Goal: Communication & Community: Answer question/provide support

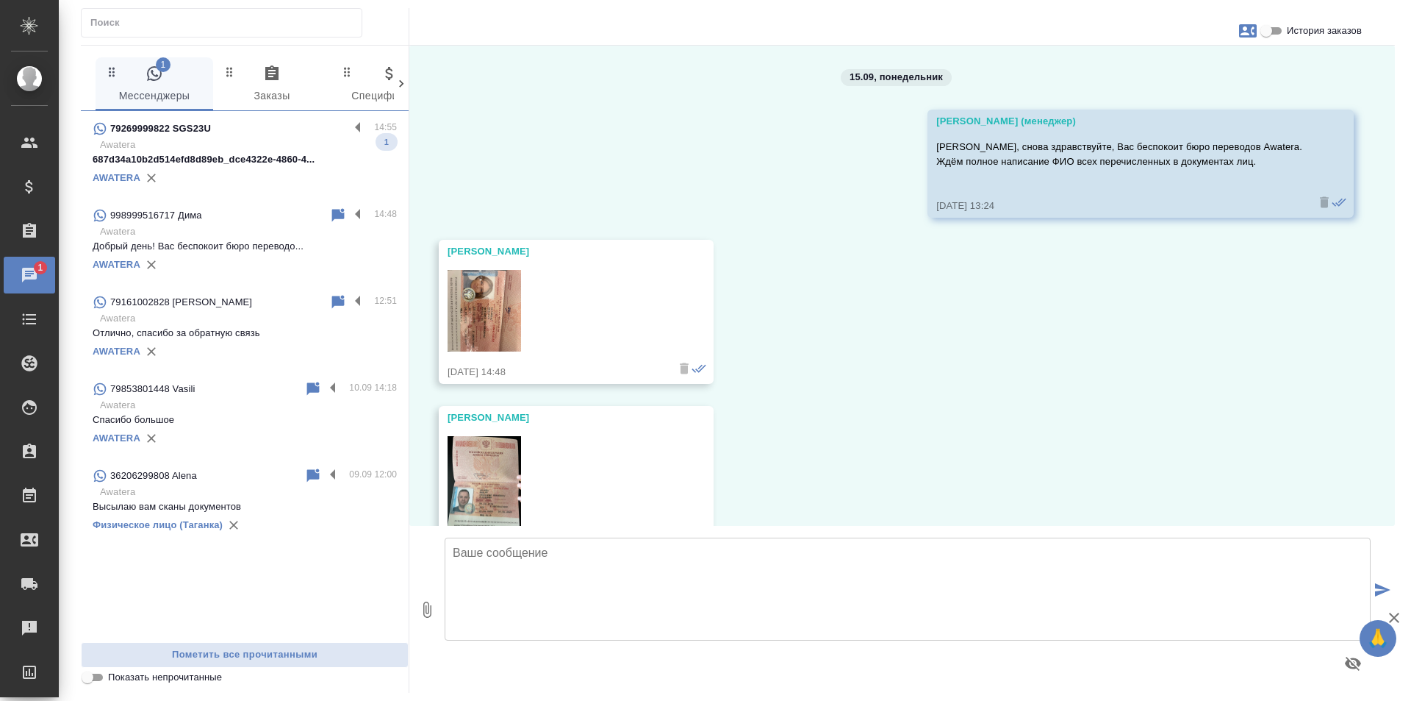
scroll to position [110, 0]
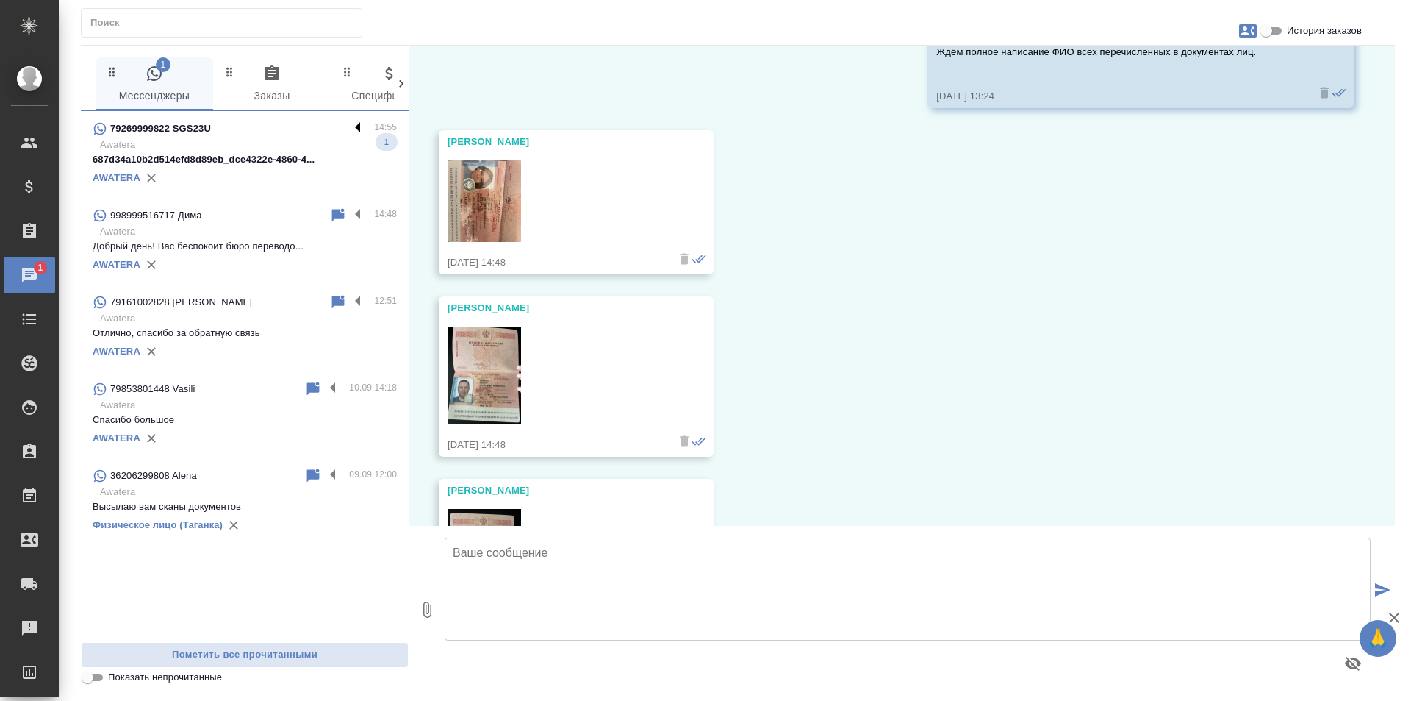
click at [358, 123] on label at bounding box center [361, 128] width 25 height 17
click at [0, 0] on input "checkbox" at bounding box center [0, 0] width 0 height 0
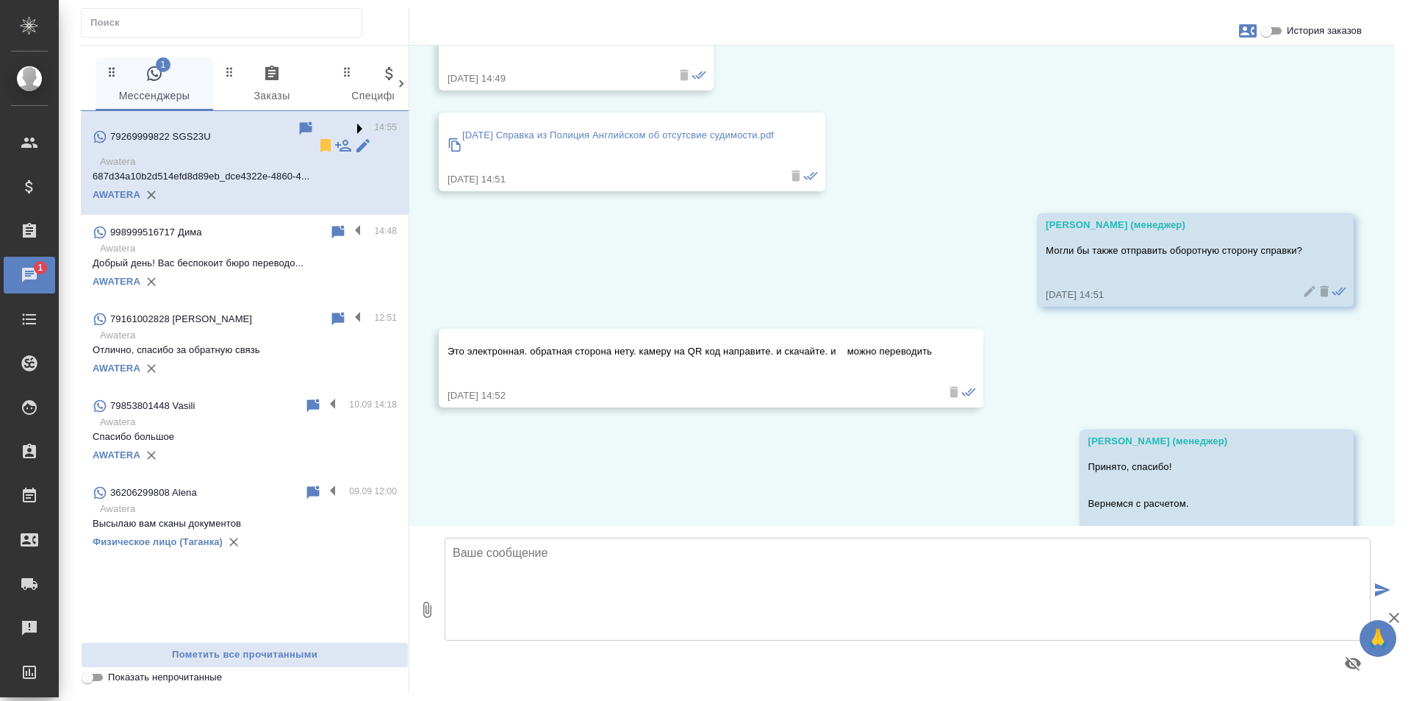
scroll to position [959, 0]
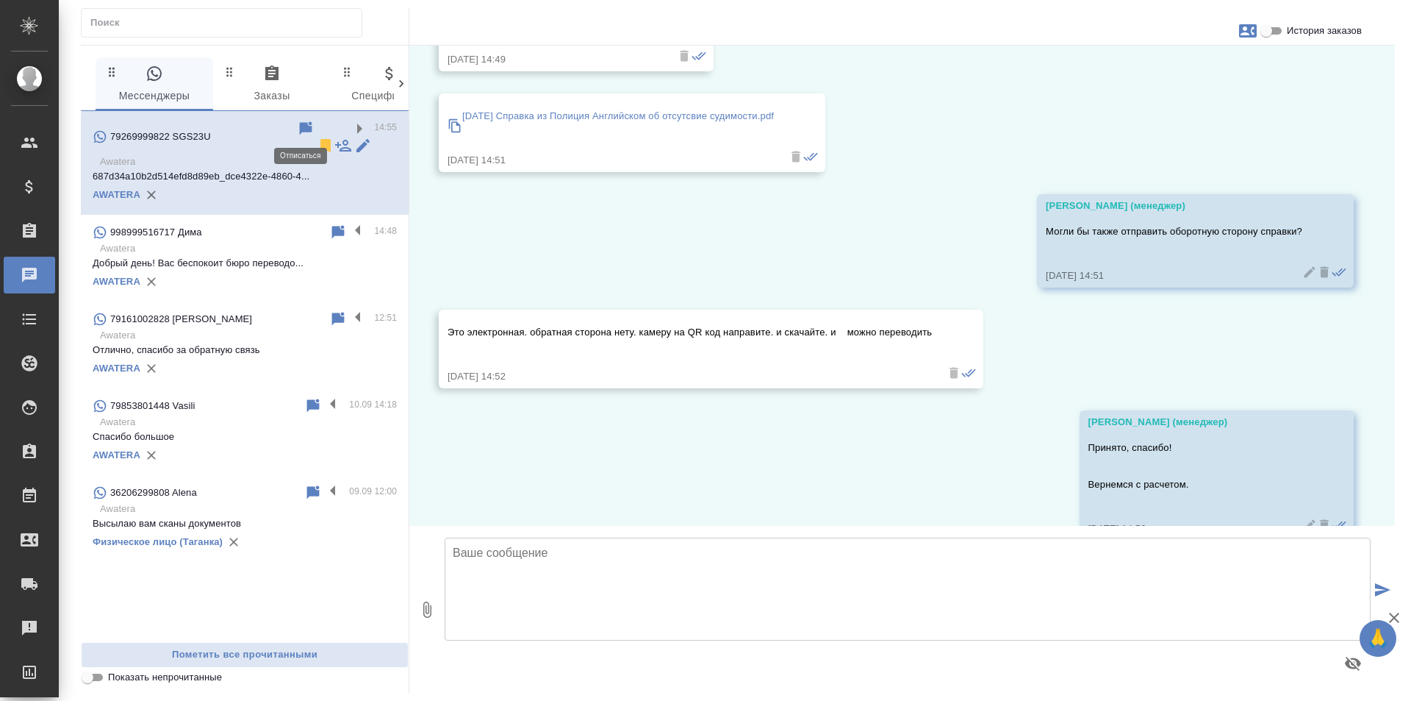
click at [320, 139] on icon at bounding box center [325, 145] width 10 height 13
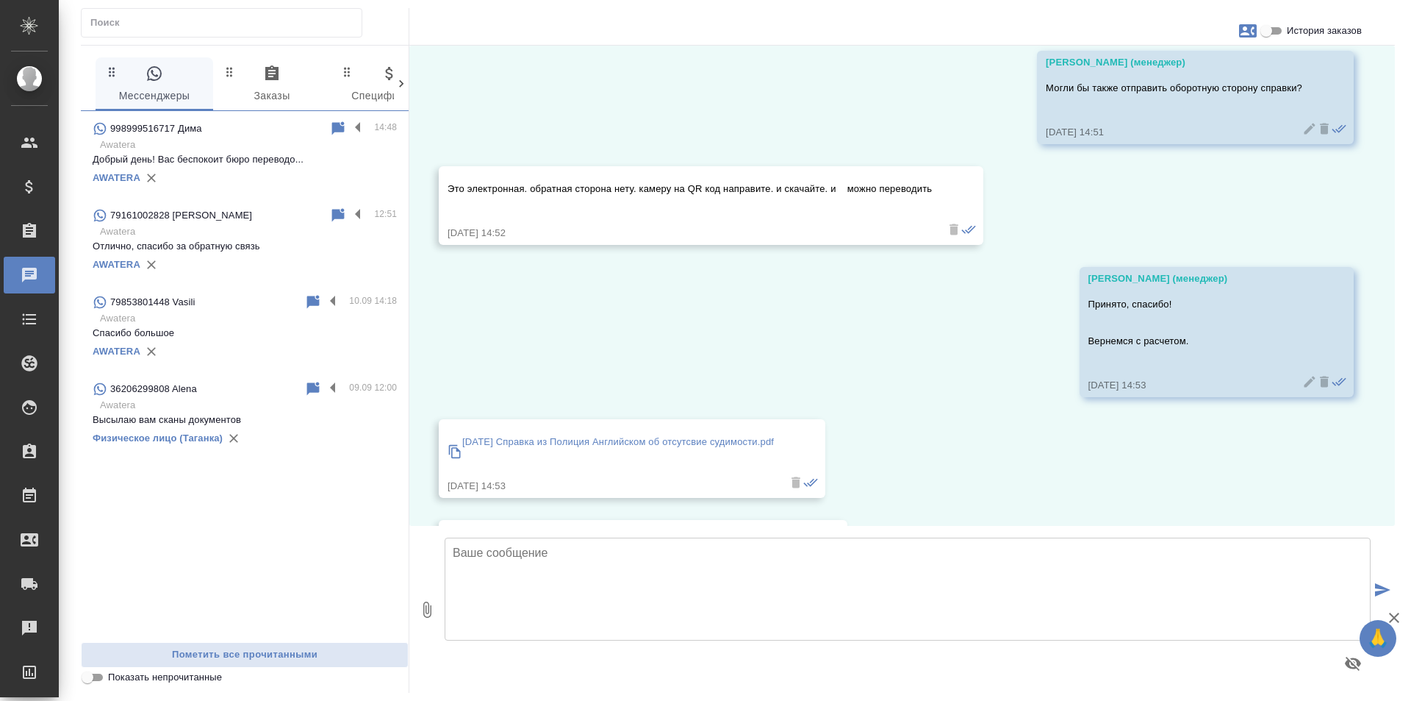
scroll to position [1197, 0]
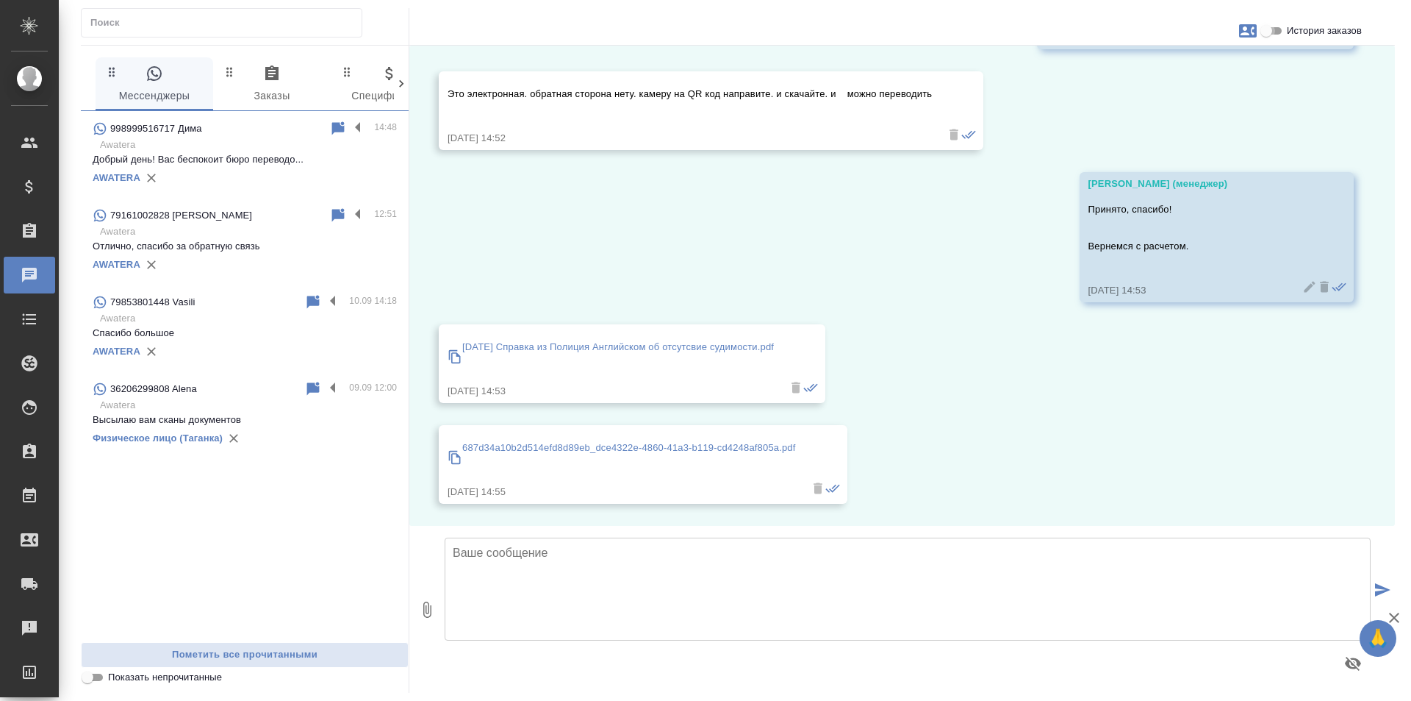
click at [1275, 35] on input "История заказов" at bounding box center [1266, 31] width 53 height 18
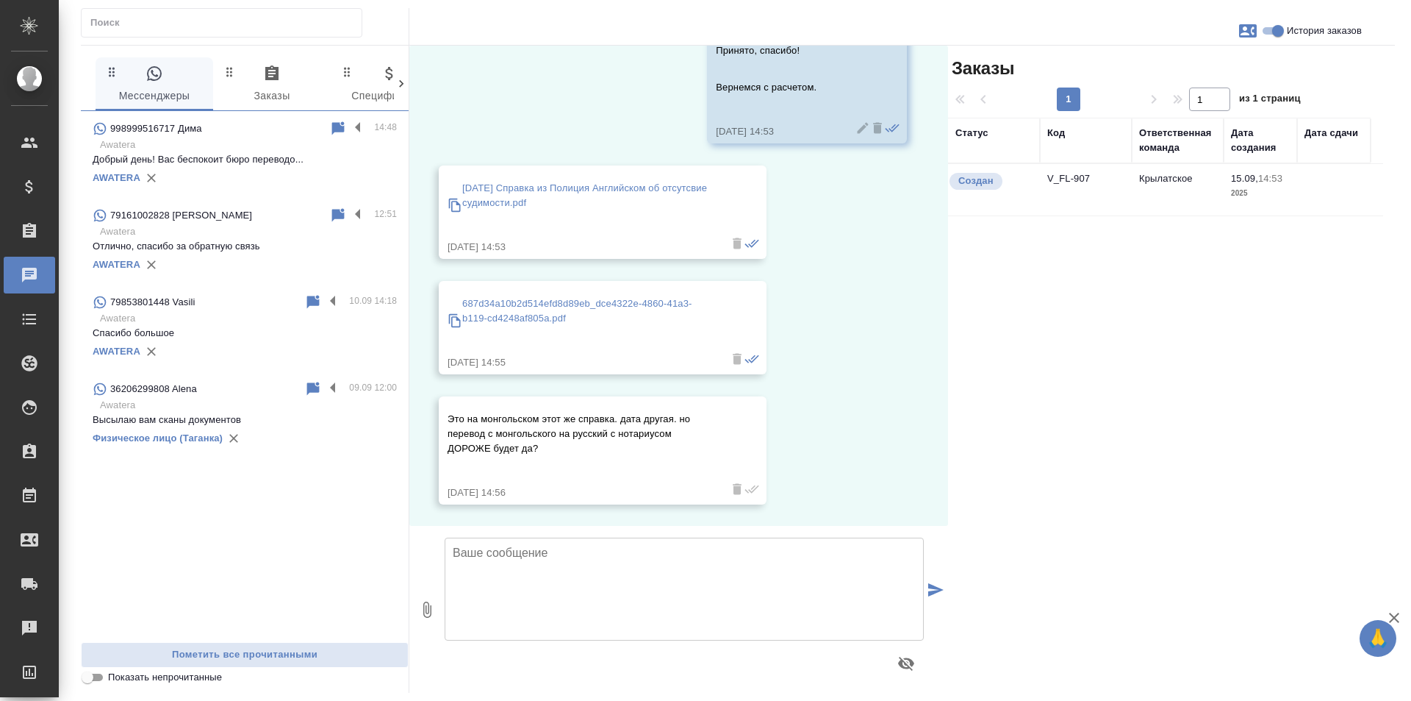
scroll to position [1401, 0]
click at [1081, 178] on td "V_FL-907" at bounding box center [1086, 189] width 92 height 51
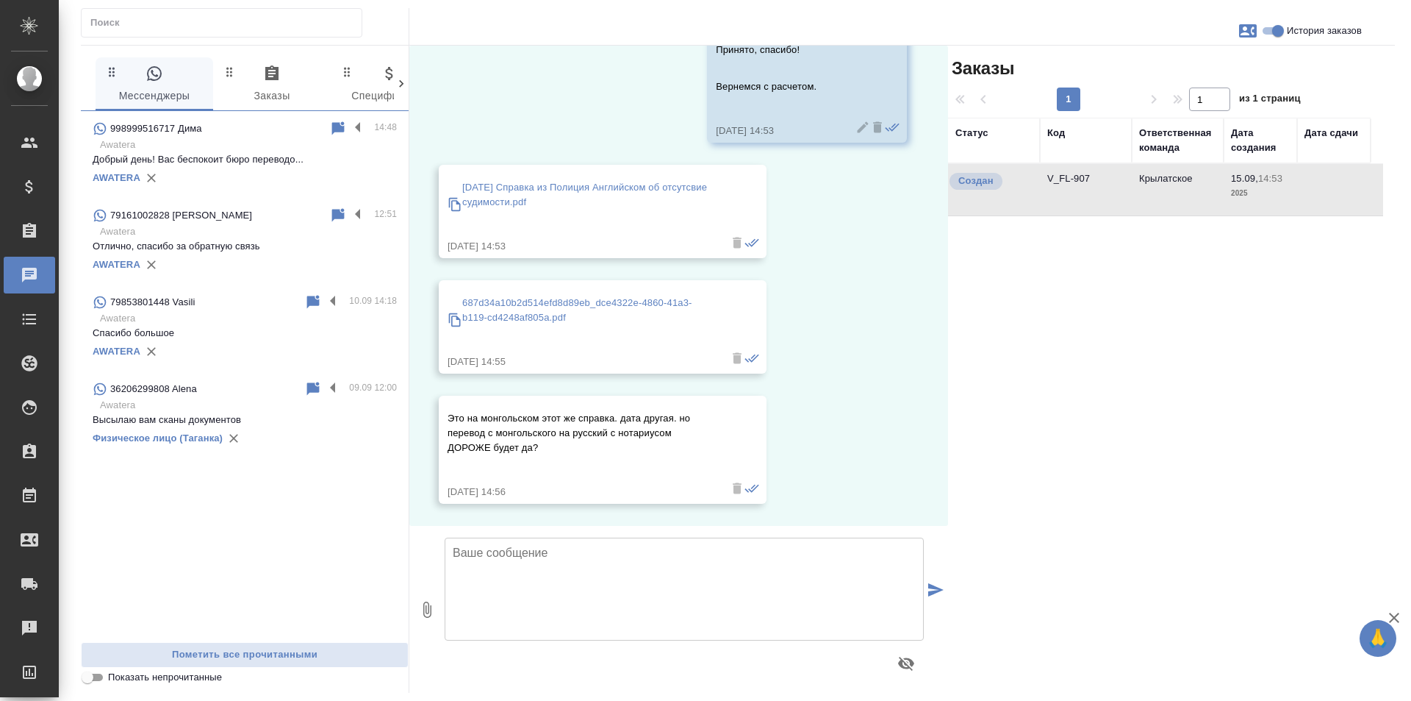
click at [1081, 178] on td "V_FL-907" at bounding box center [1086, 189] width 92 height 51
click at [1273, 32] on input "История заказов" at bounding box center [1278, 31] width 53 height 18
checkbox input "false"
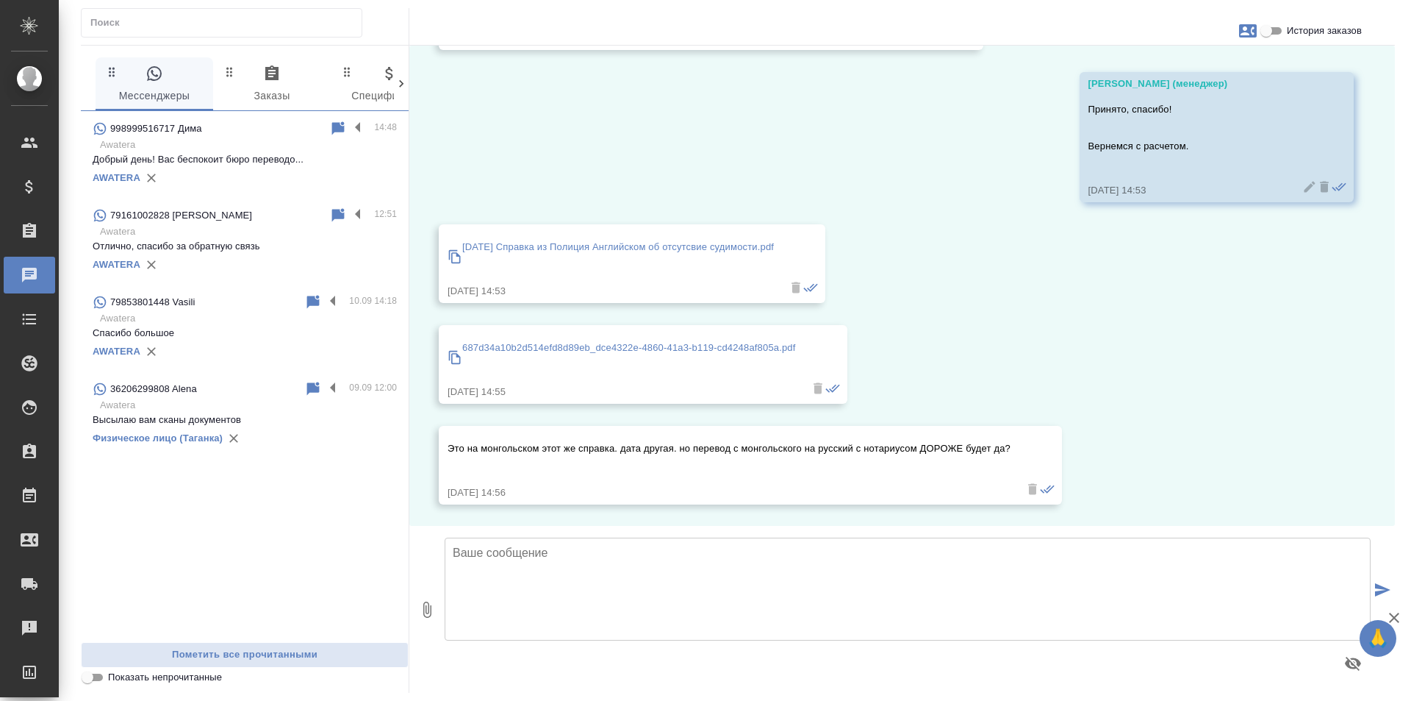
scroll to position [1298, 0]
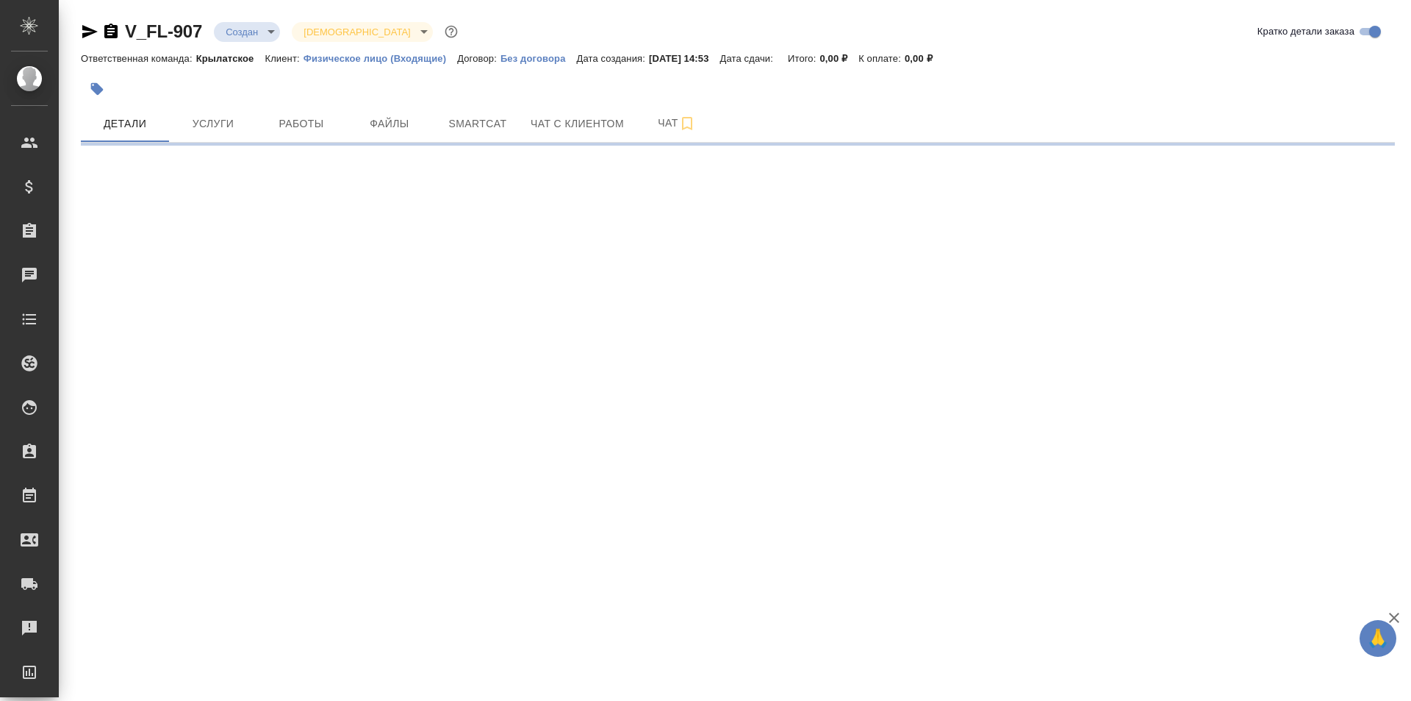
select select "RU"
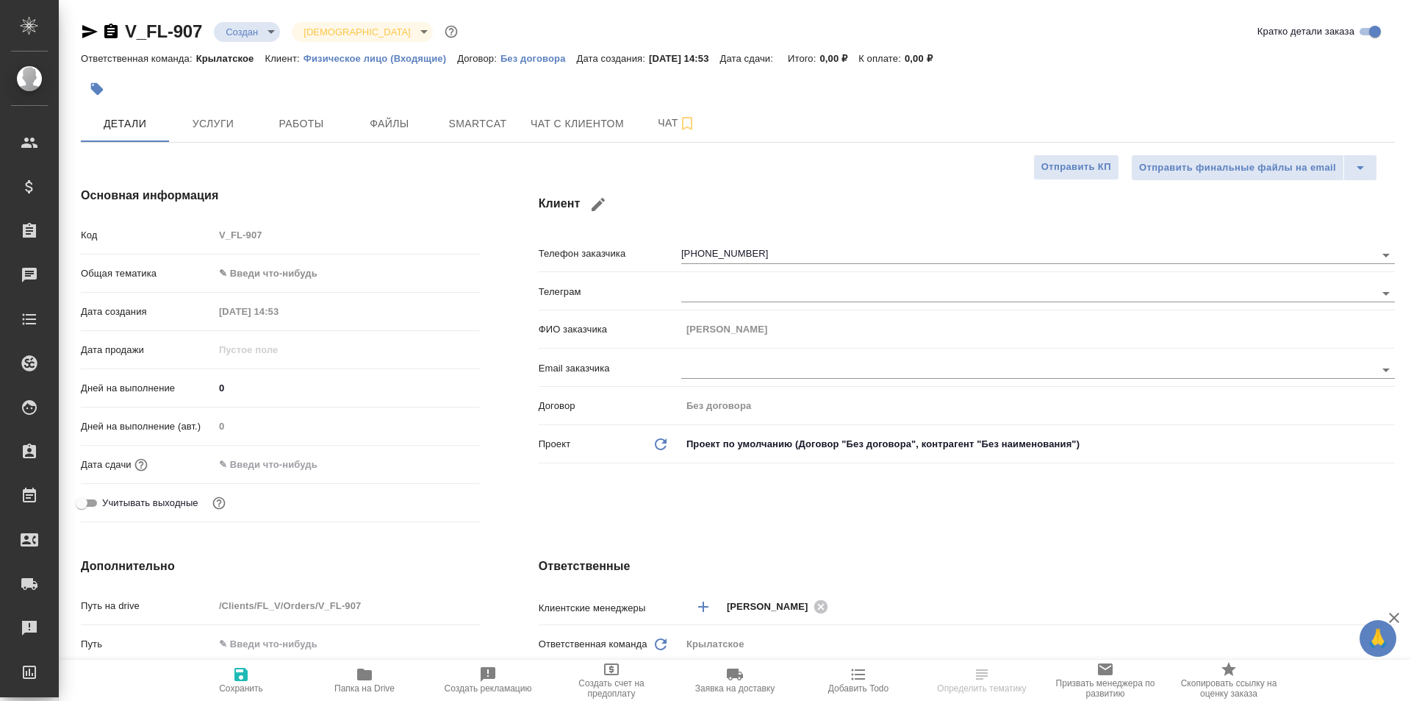
type textarea "x"
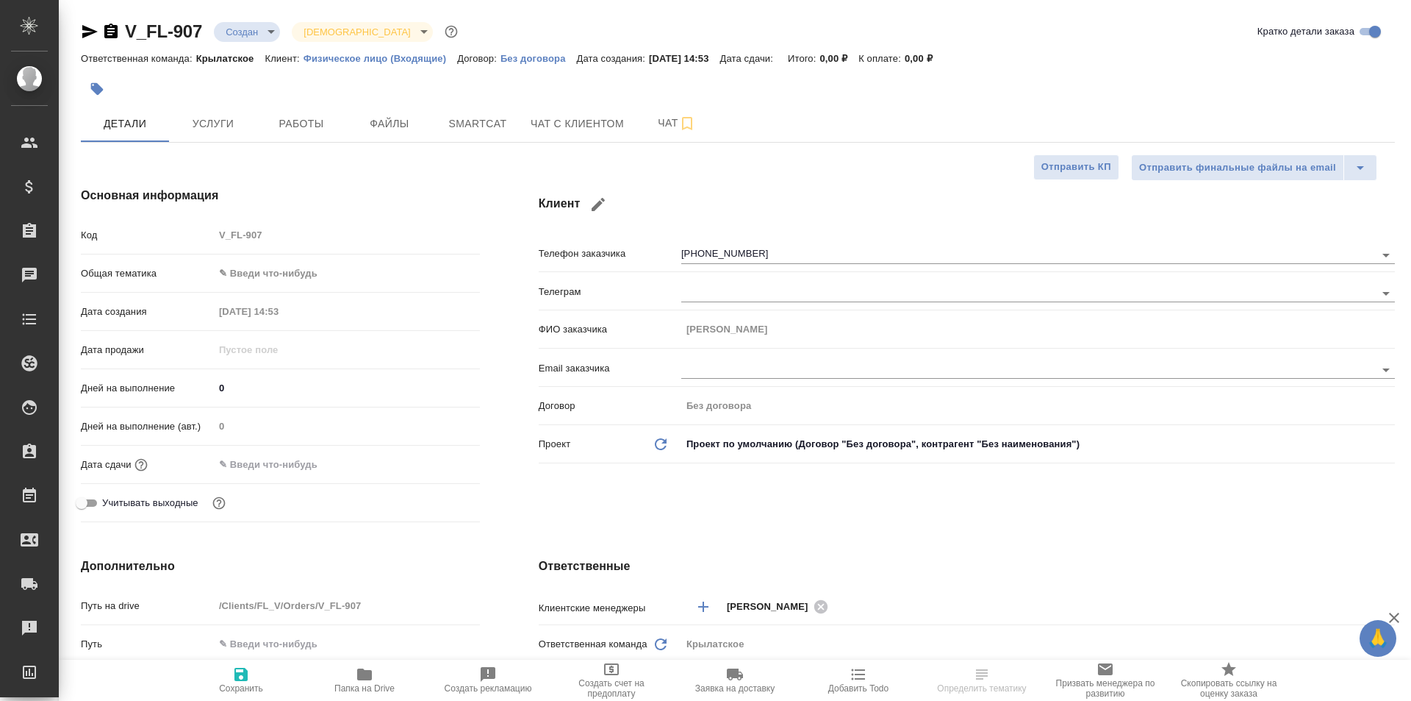
type textarea "x"
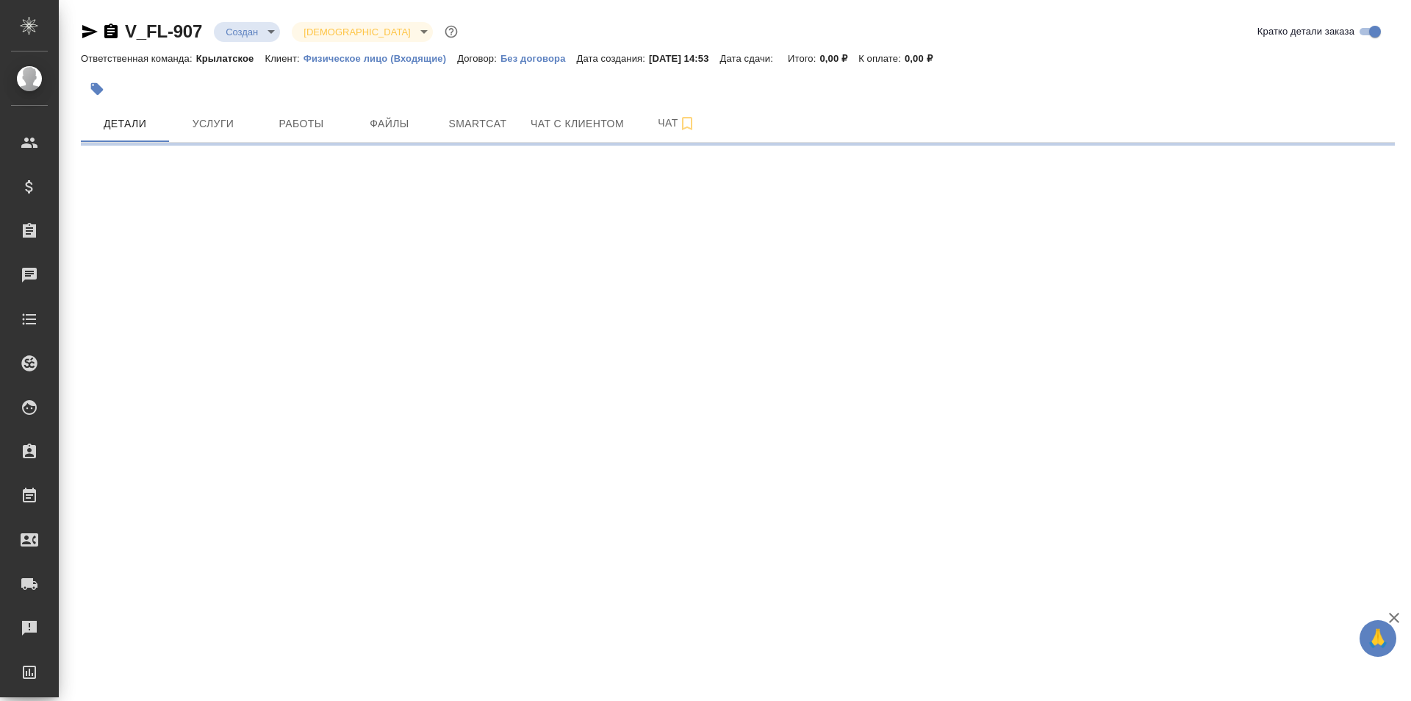
select select "RU"
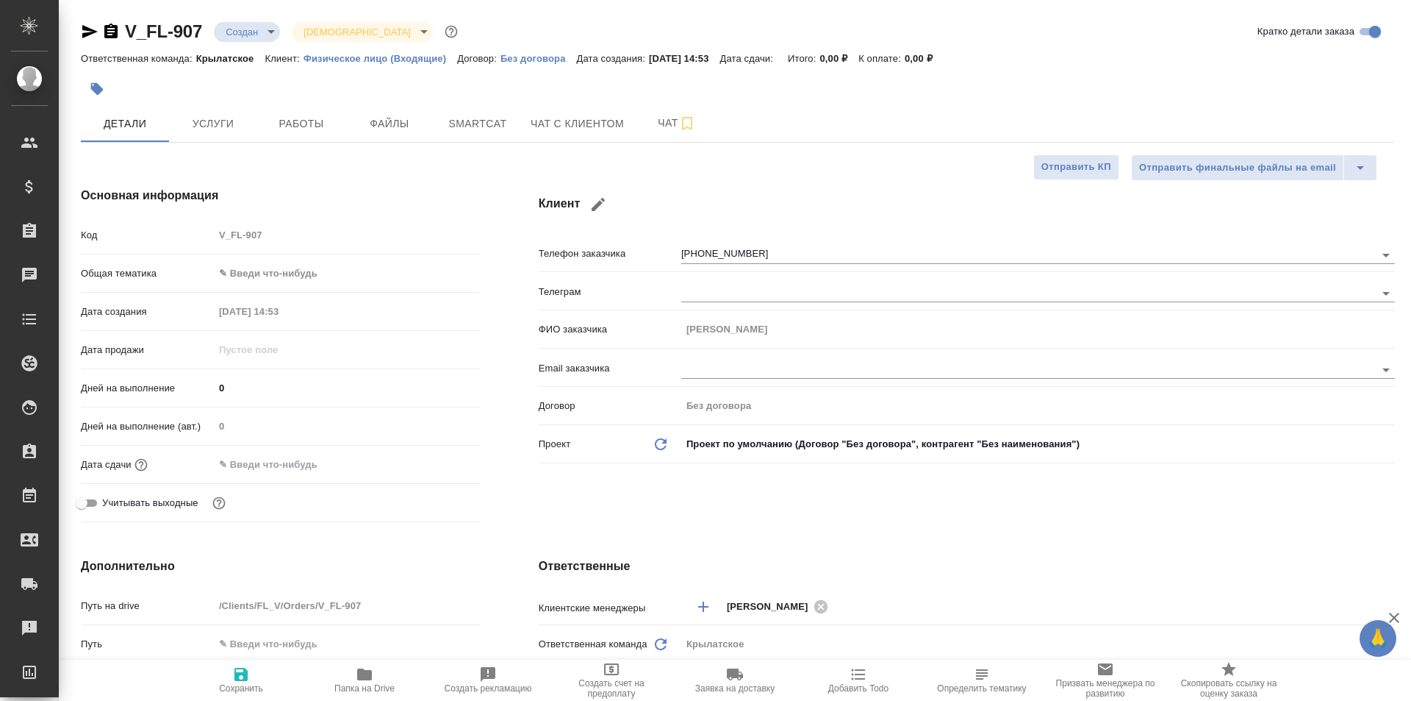
type textarea "x"
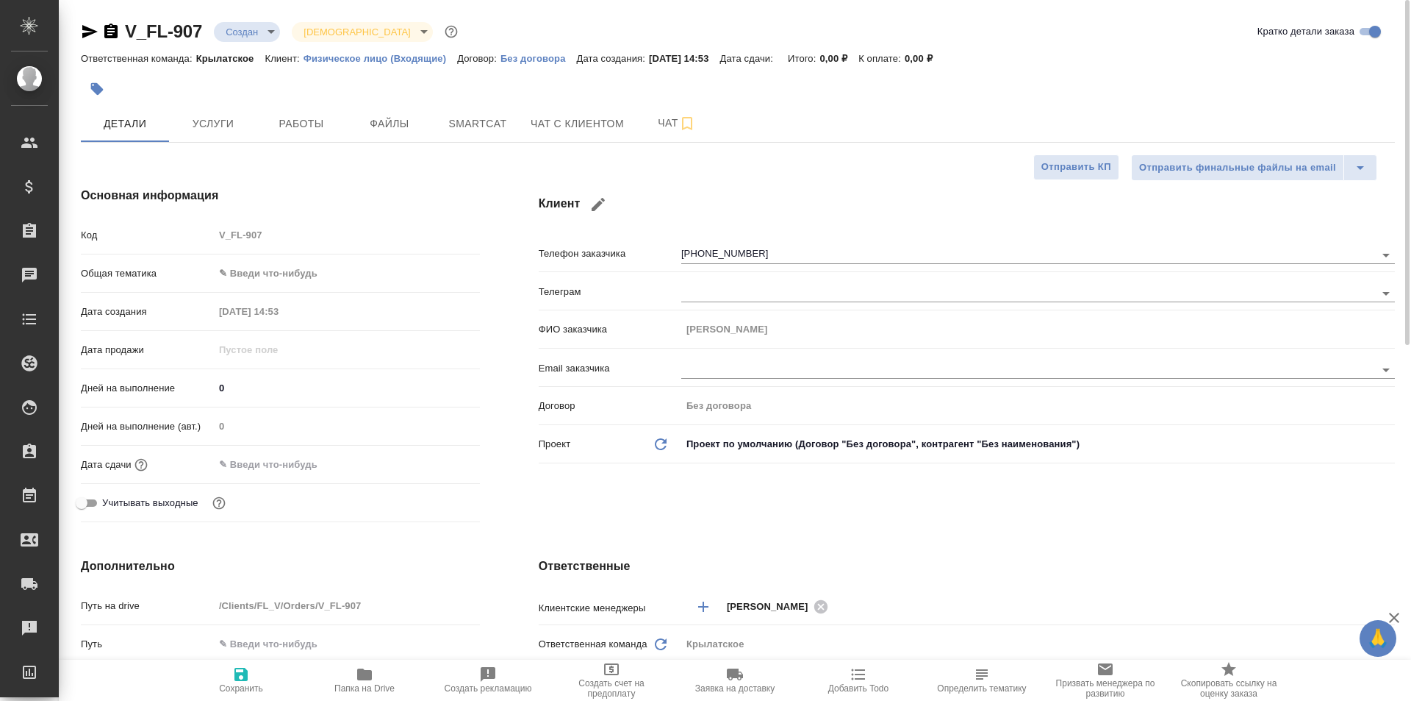
type textarea "x"
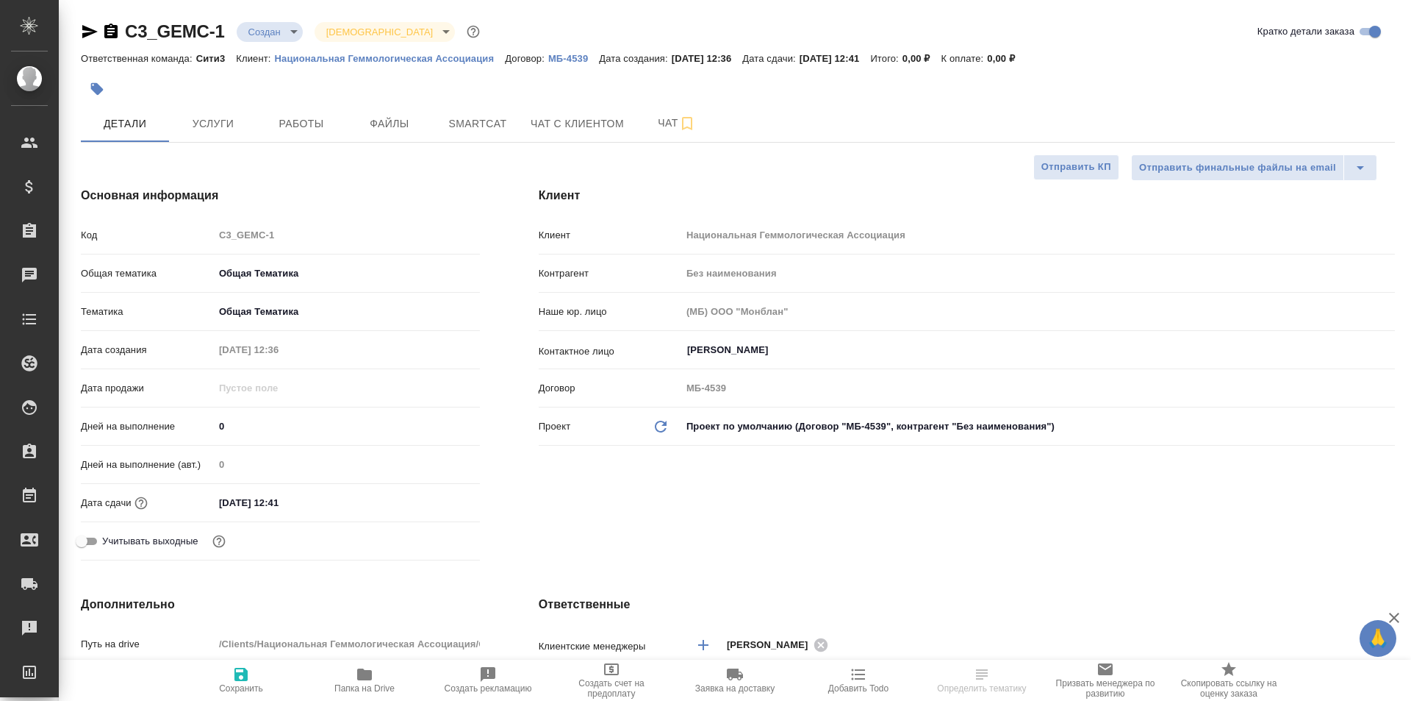
select select "RU"
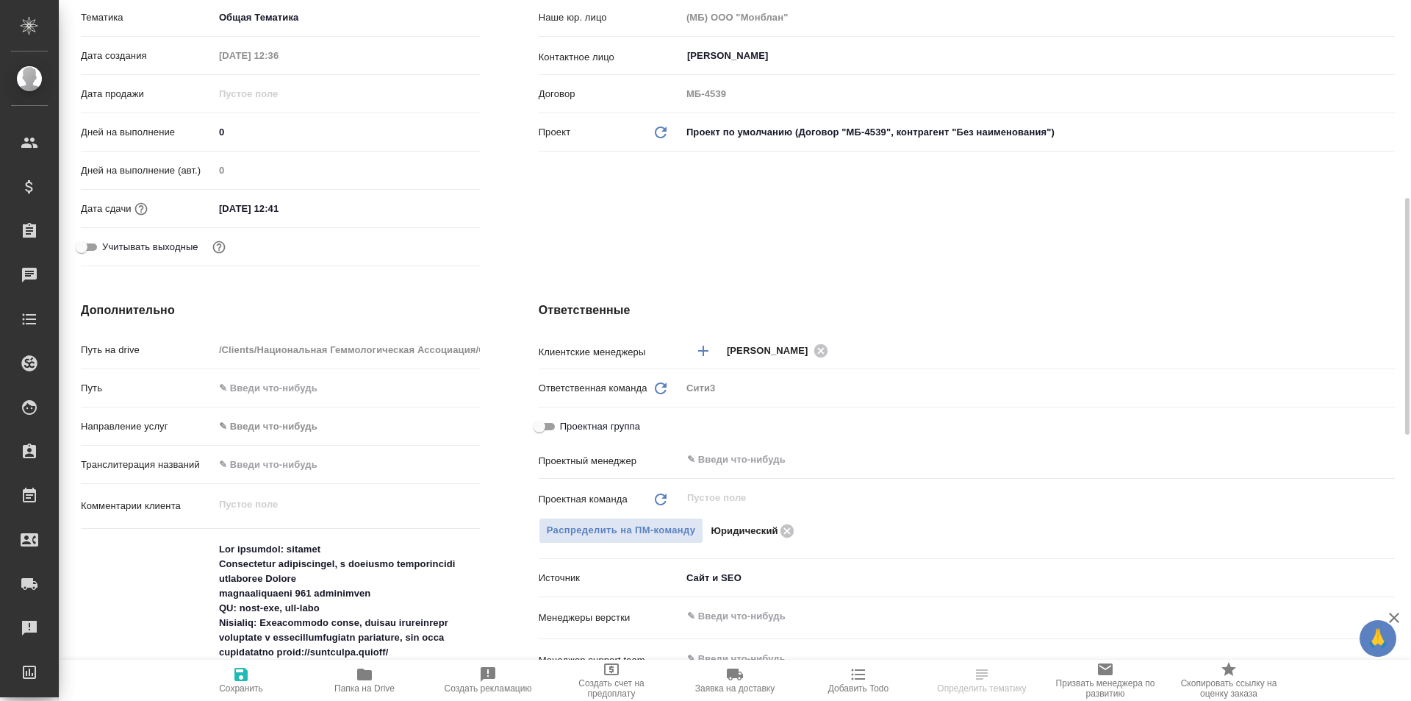
scroll to position [368, 0]
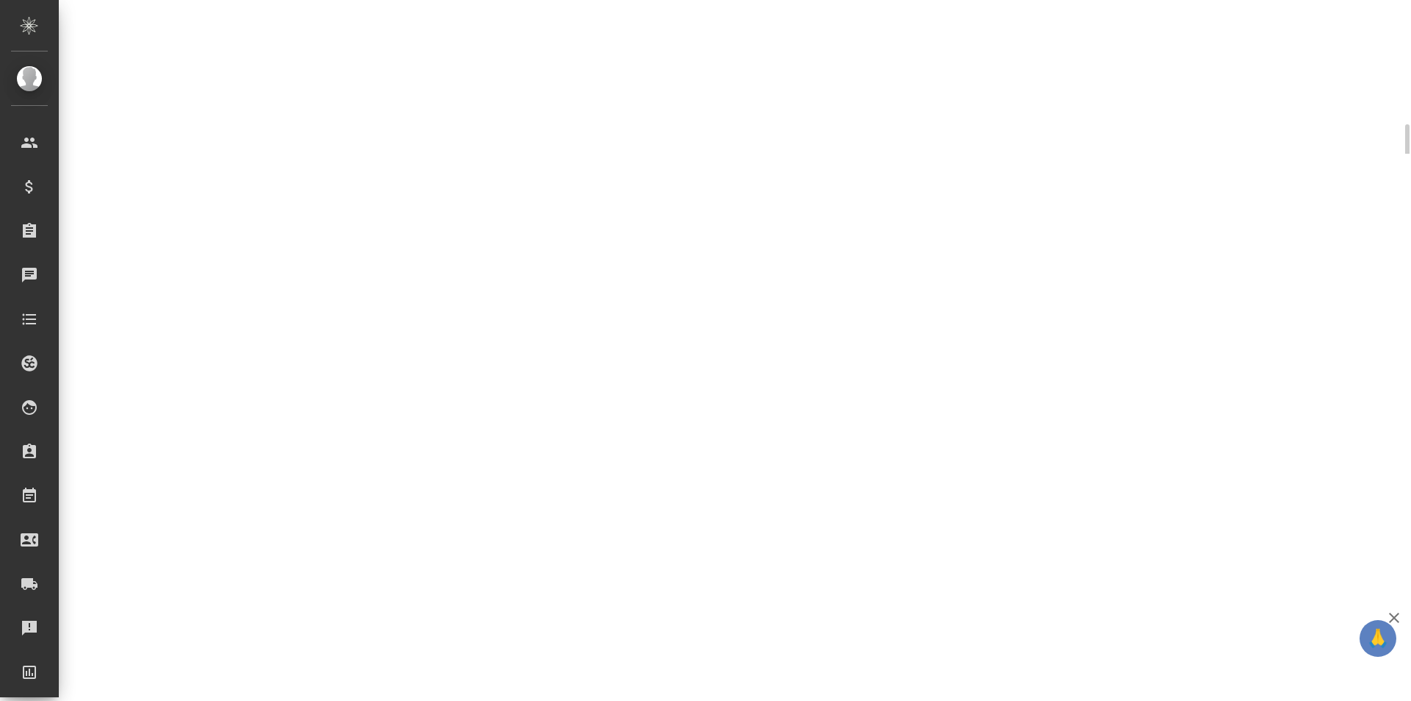
select select "RU"
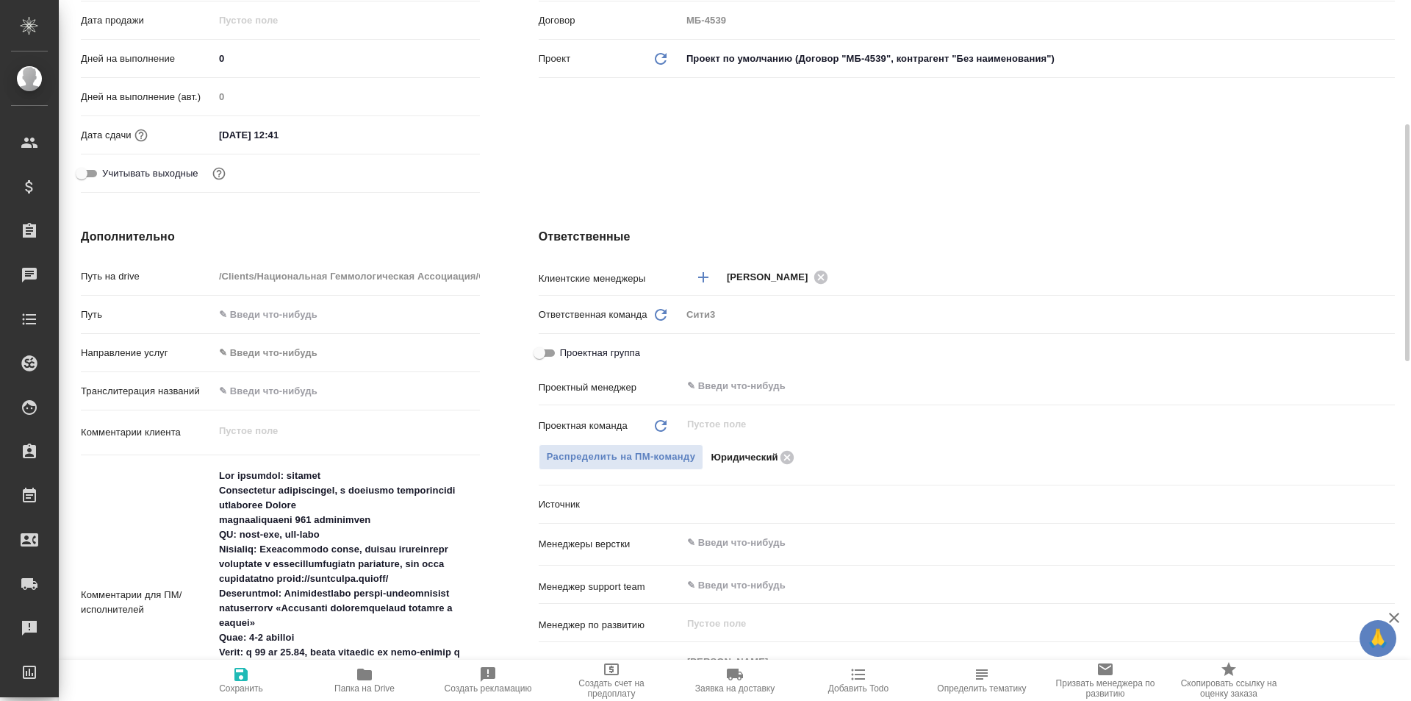
type textarea "x"
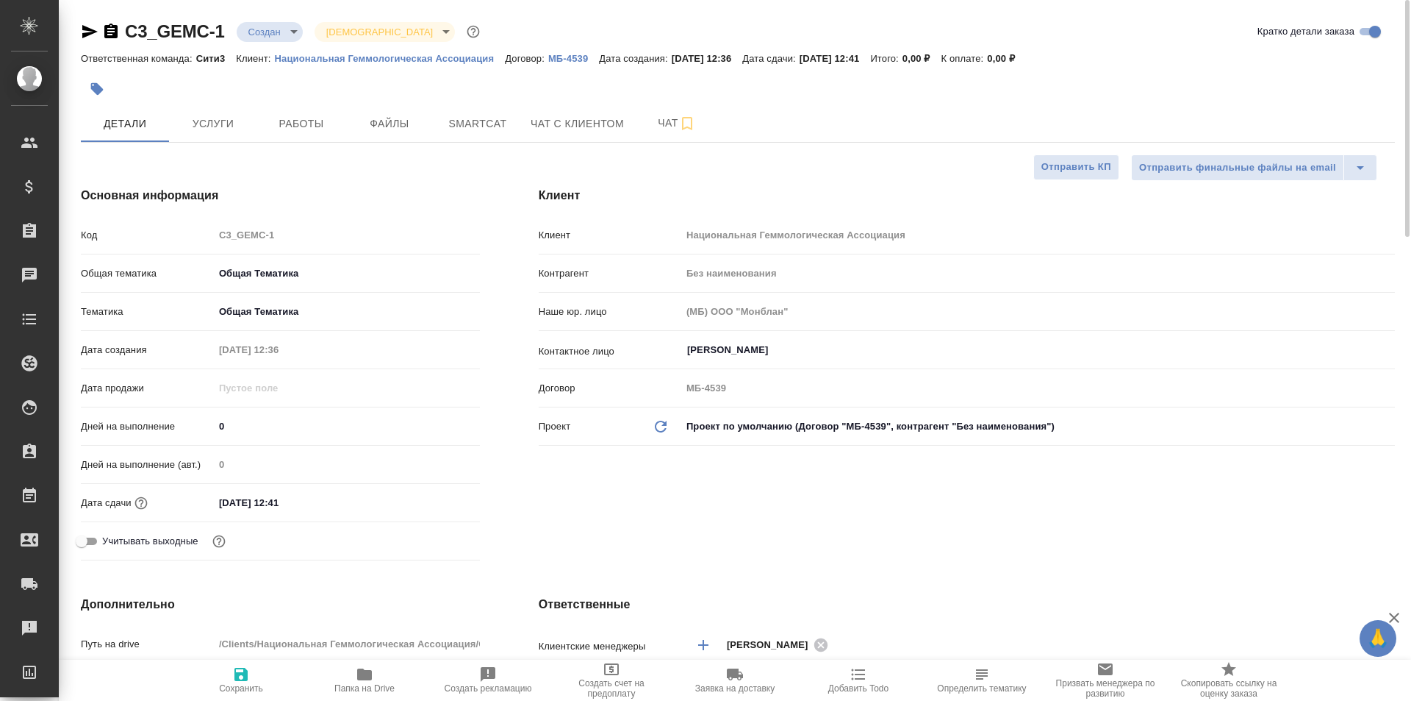
click at [841, 177] on div "Клиент Клиент Национальная Геммологическая Ассоциация Контрагент Без наименован…" at bounding box center [966, 376] width 915 height 438
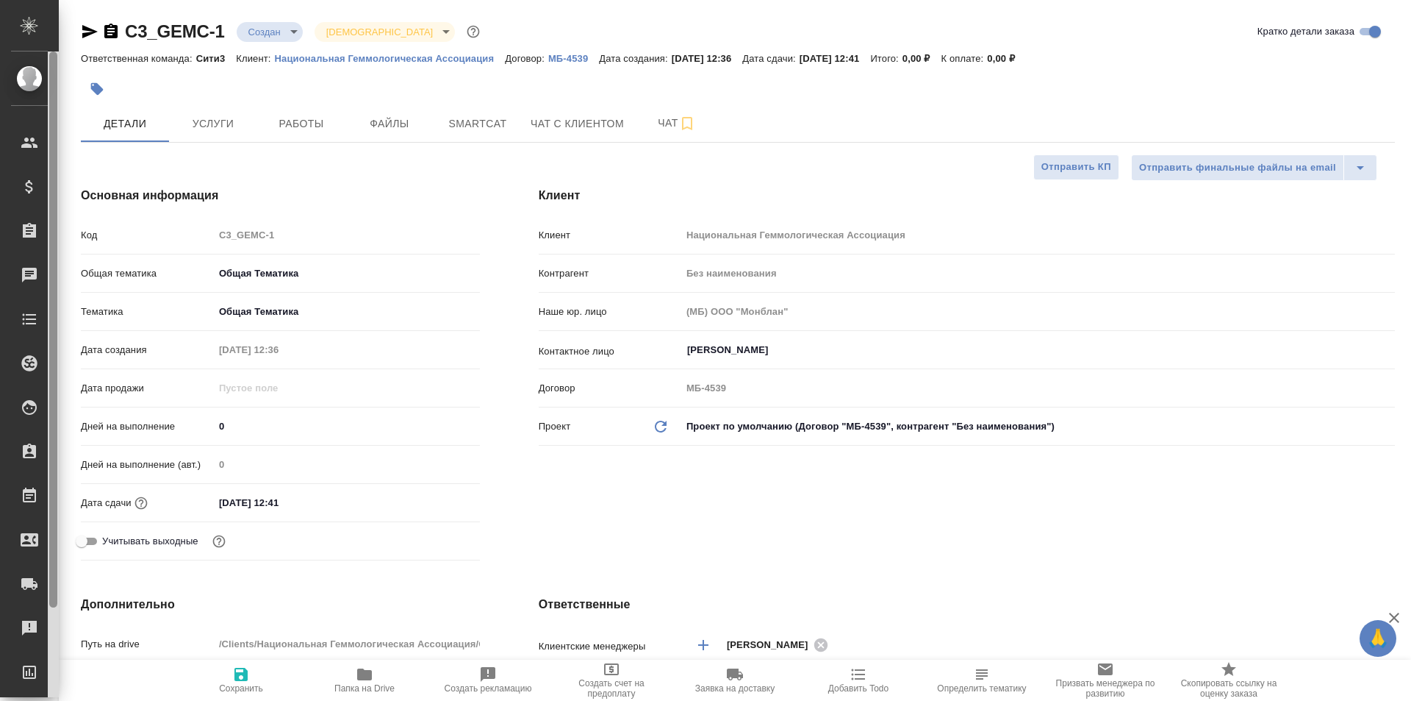
type textarea "x"
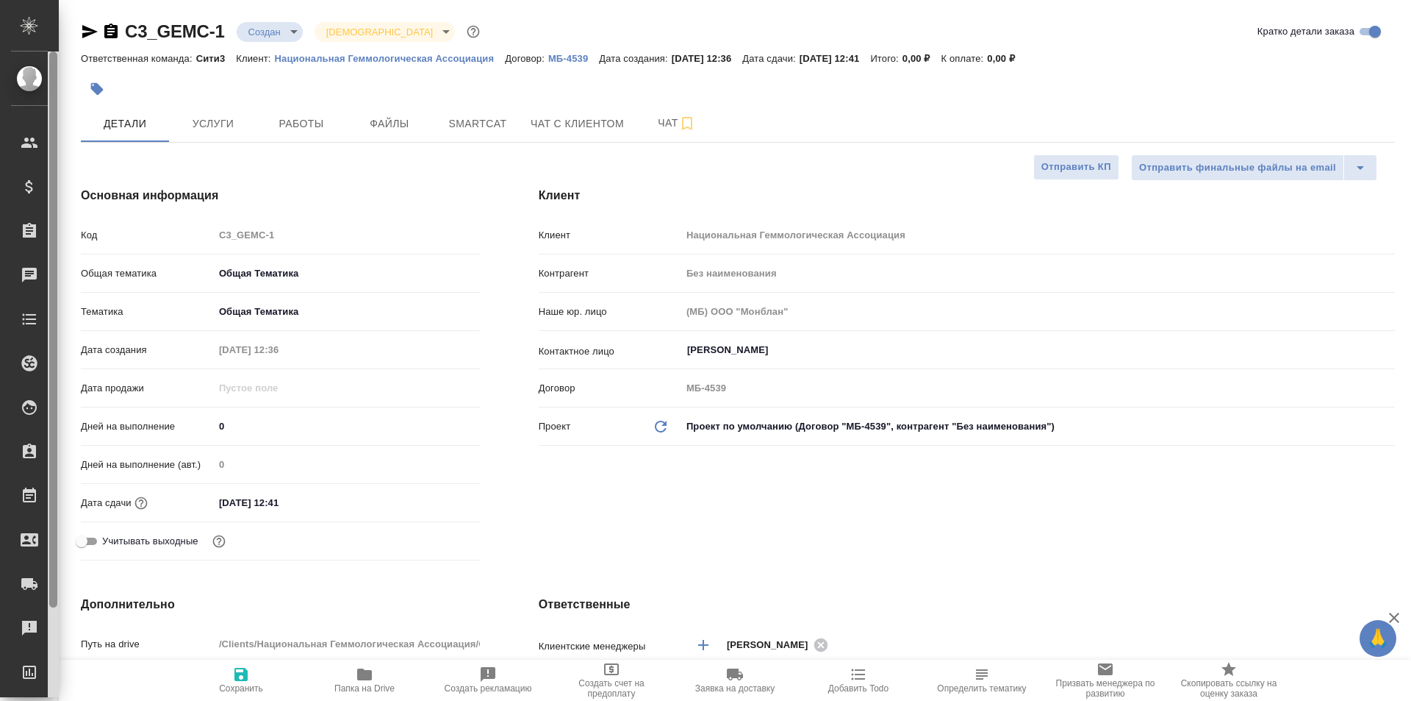
type textarea "x"
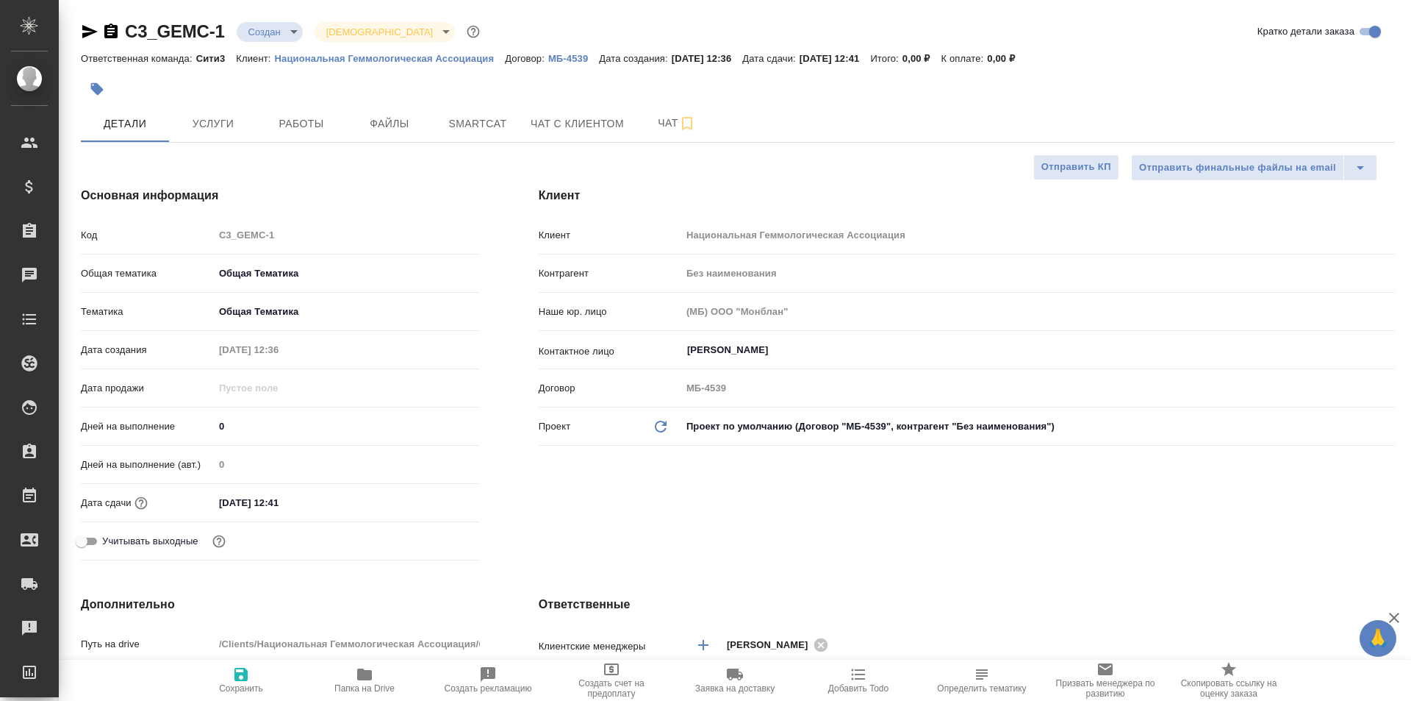
type textarea "x"
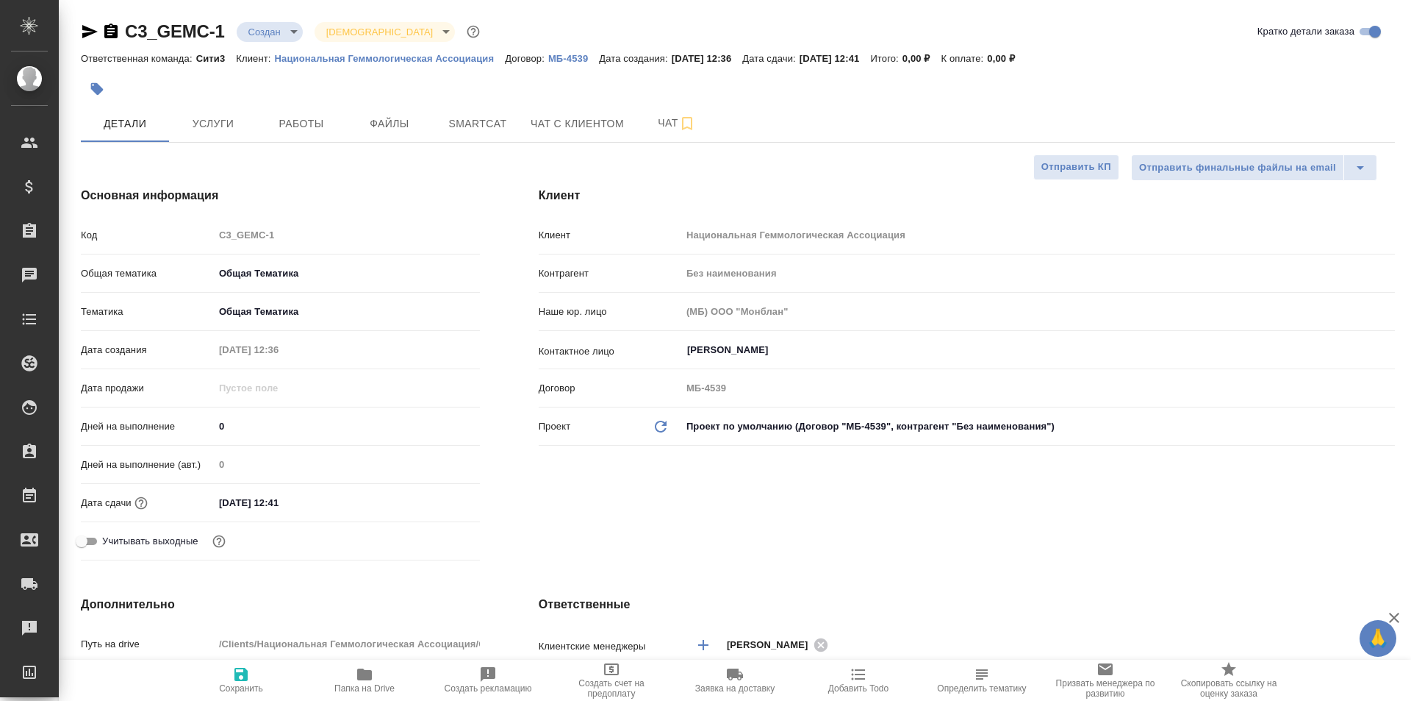
type textarea "x"
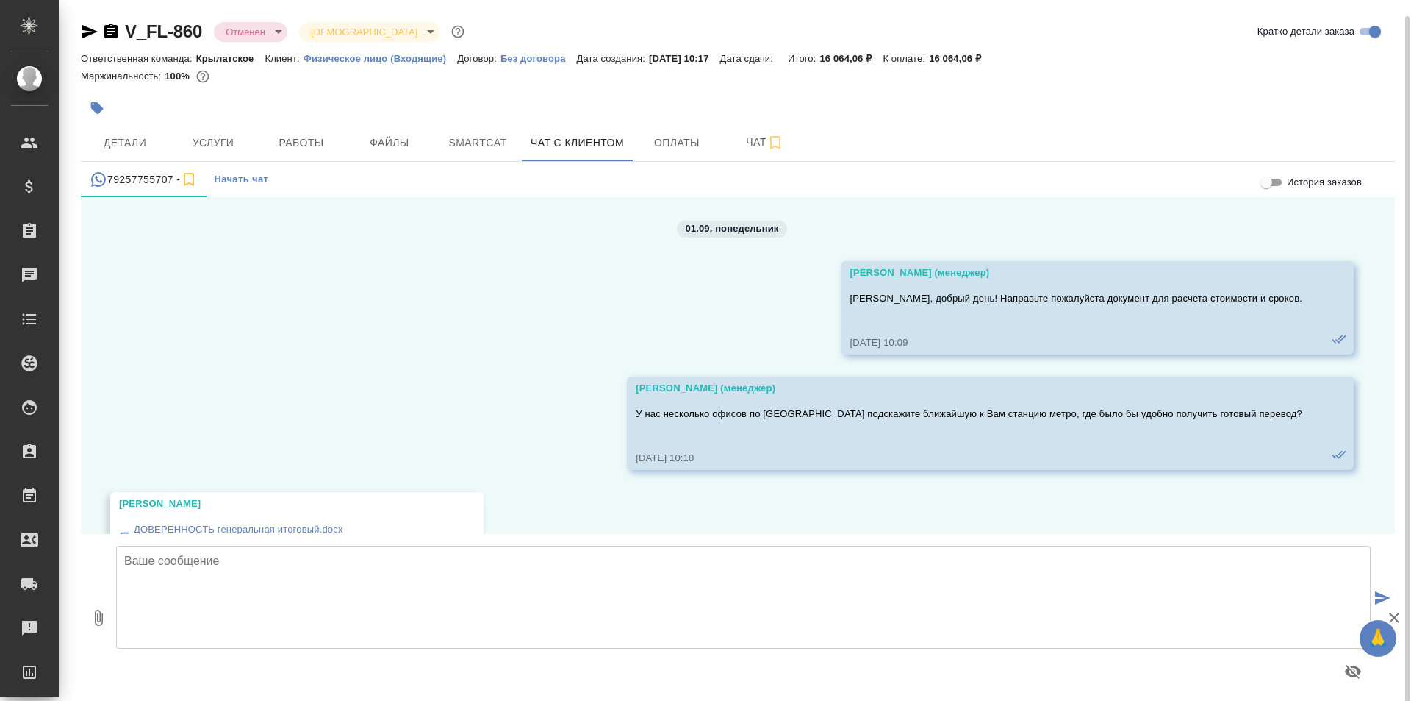
scroll to position [1129, 0]
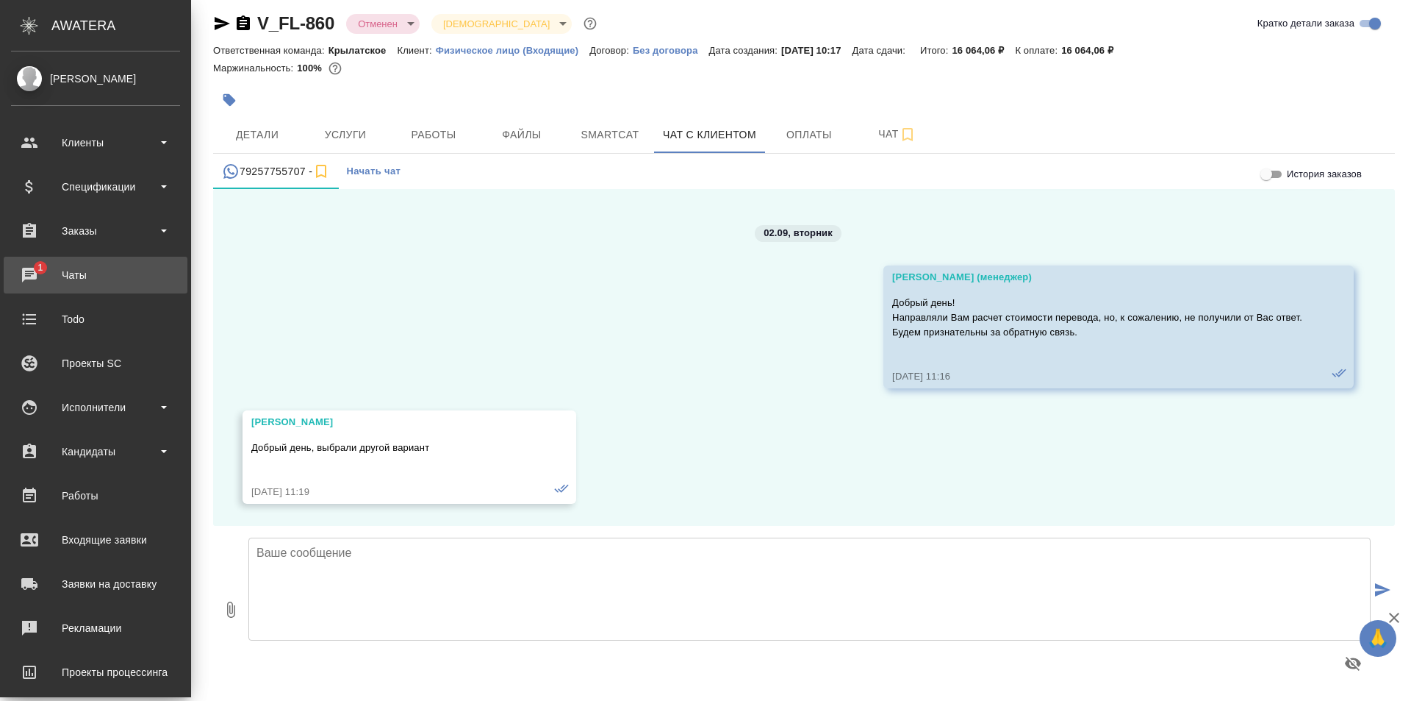
click at [19, 279] on div "Чаты" at bounding box center [95, 275] width 169 height 22
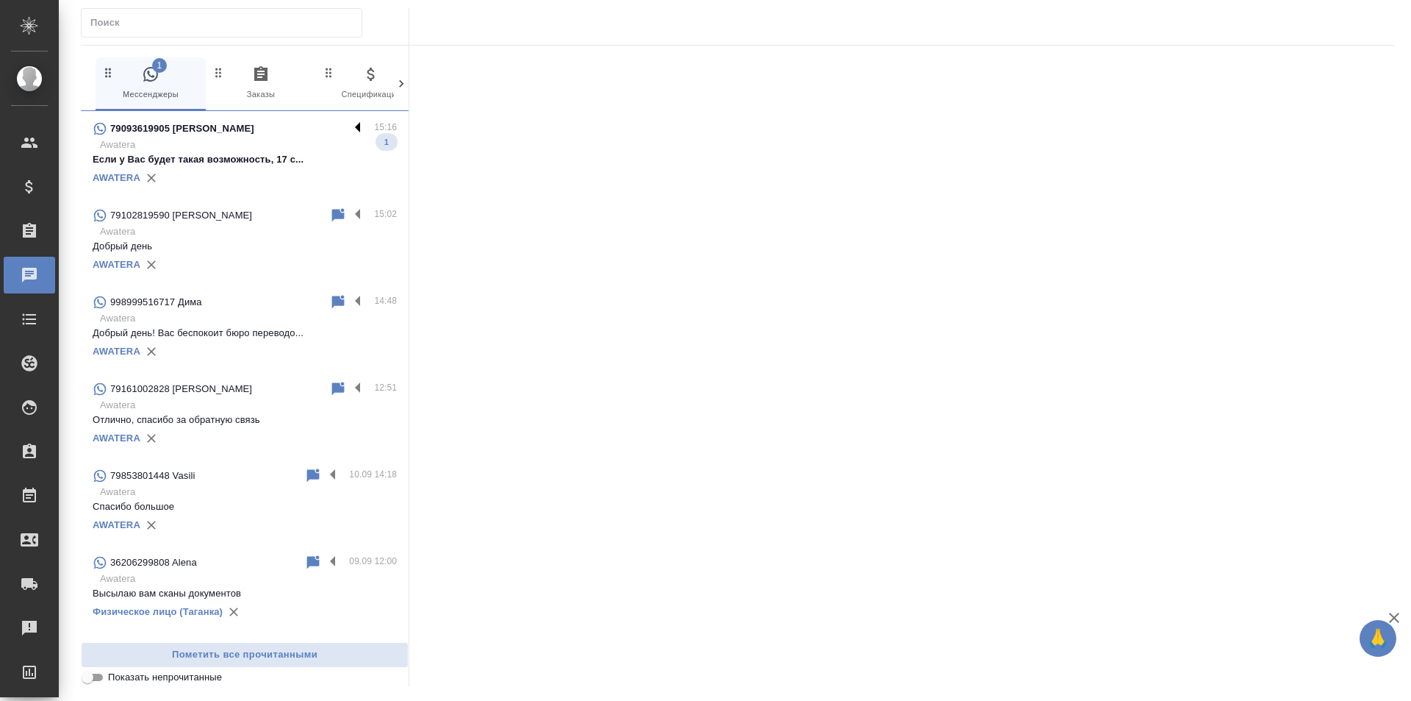
click at [349, 124] on label at bounding box center [361, 128] width 25 height 17
click at [0, 0] on input "checkbox" at bounding box center [0, 0] width 0 height 0
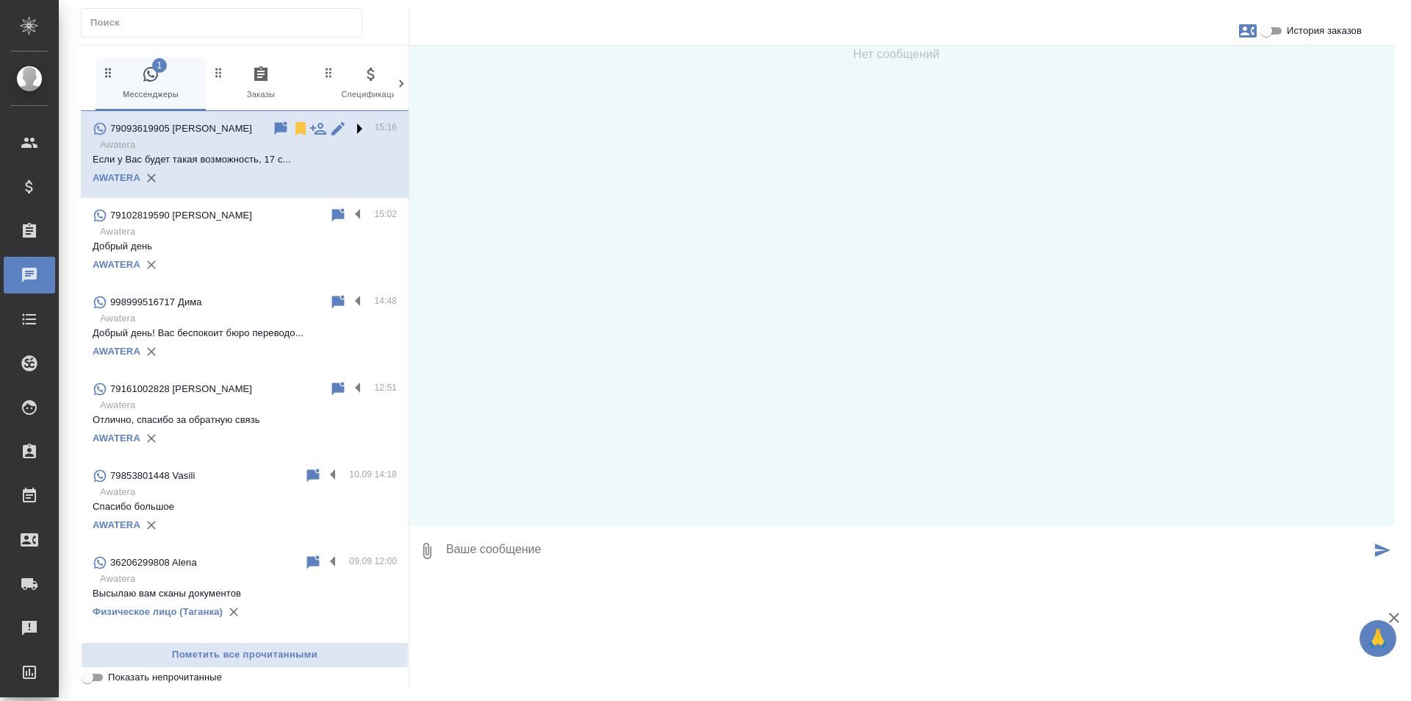
scroll to position [33, 0]
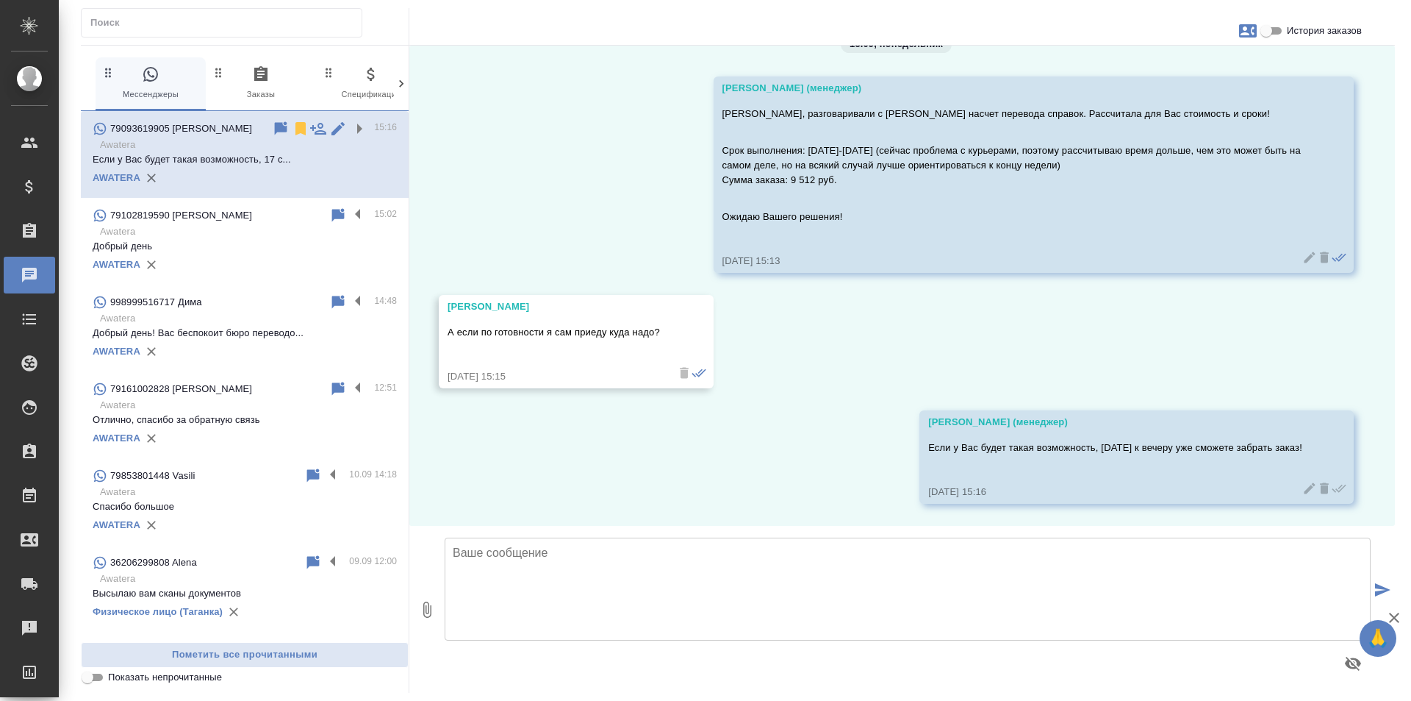
click at [295, 131] on icon at bounding box center [300, 128] width 10 height 13
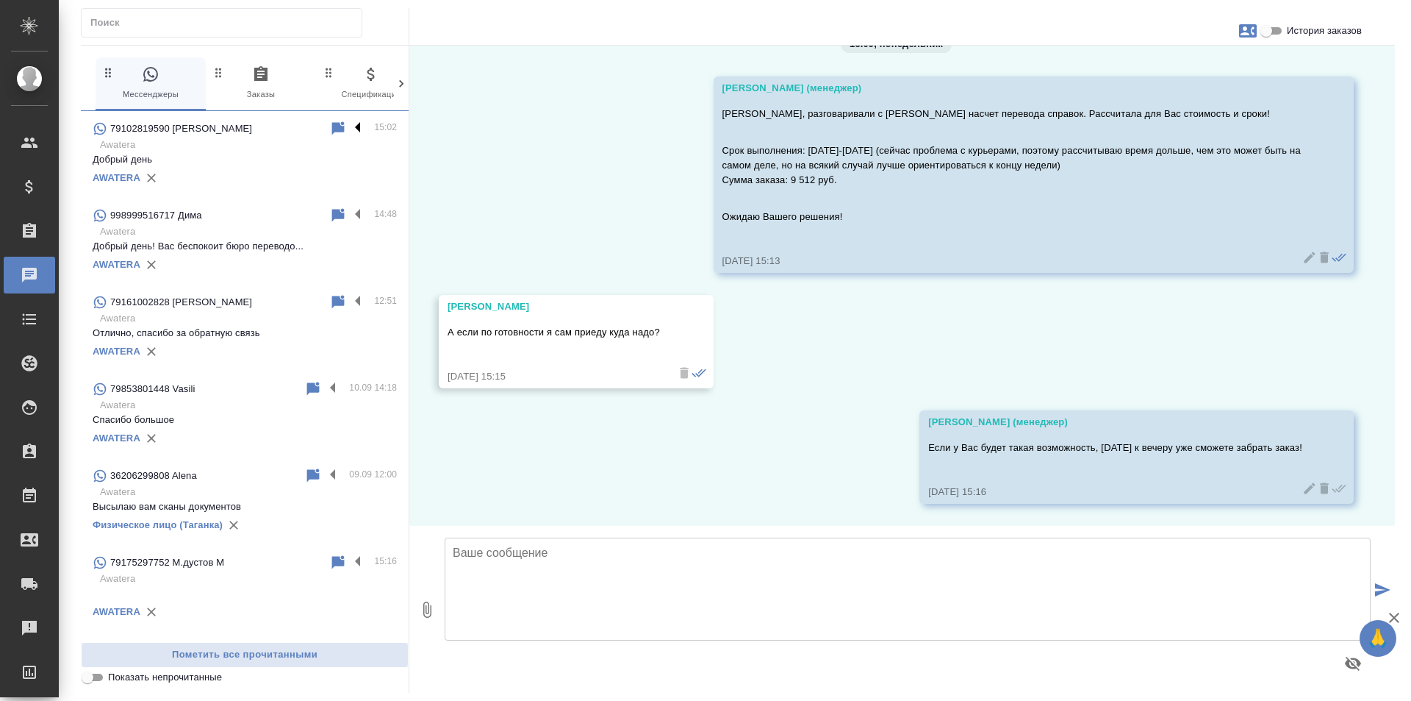
click at [354, 128] on label at bounding box center [361, 128] width 25 height 17
click at [0, 0] on input "checkbox" at bounding box center [0, 0] width 0 height 0
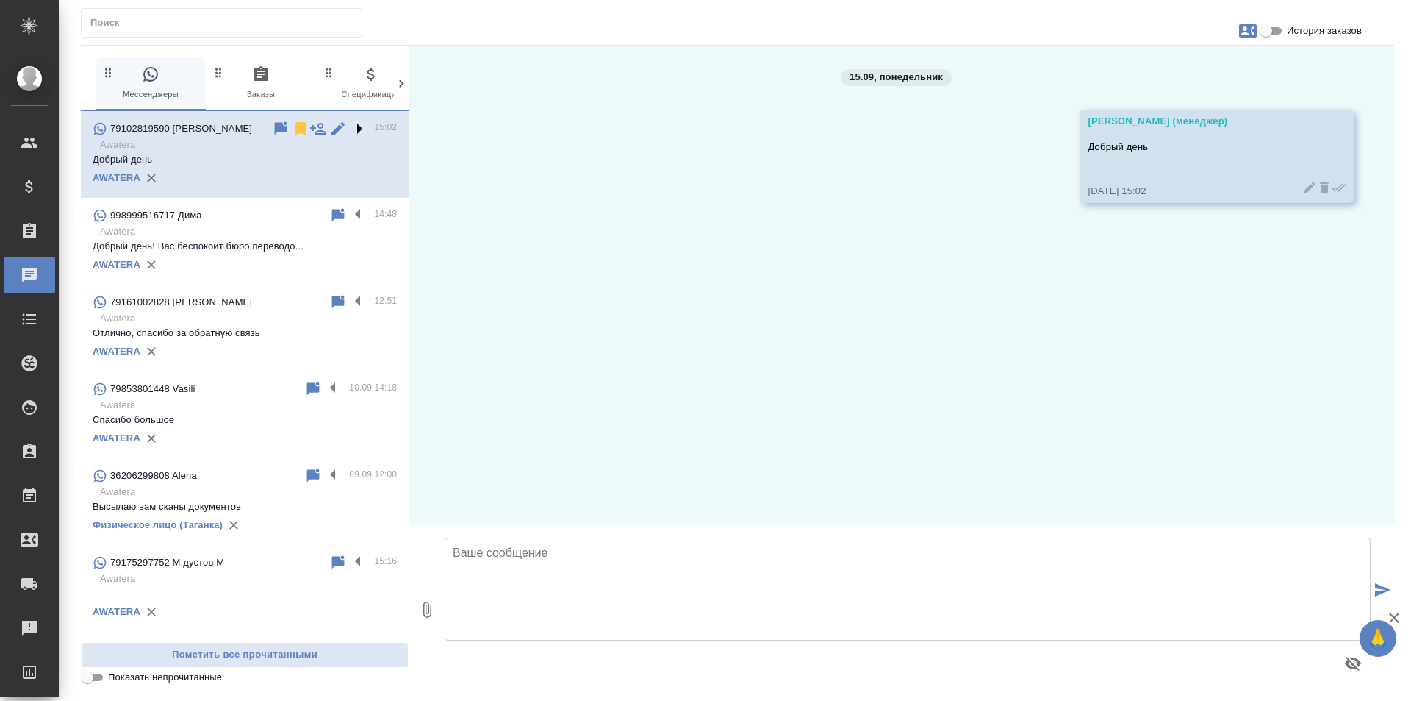
scroll to position [0, 0]
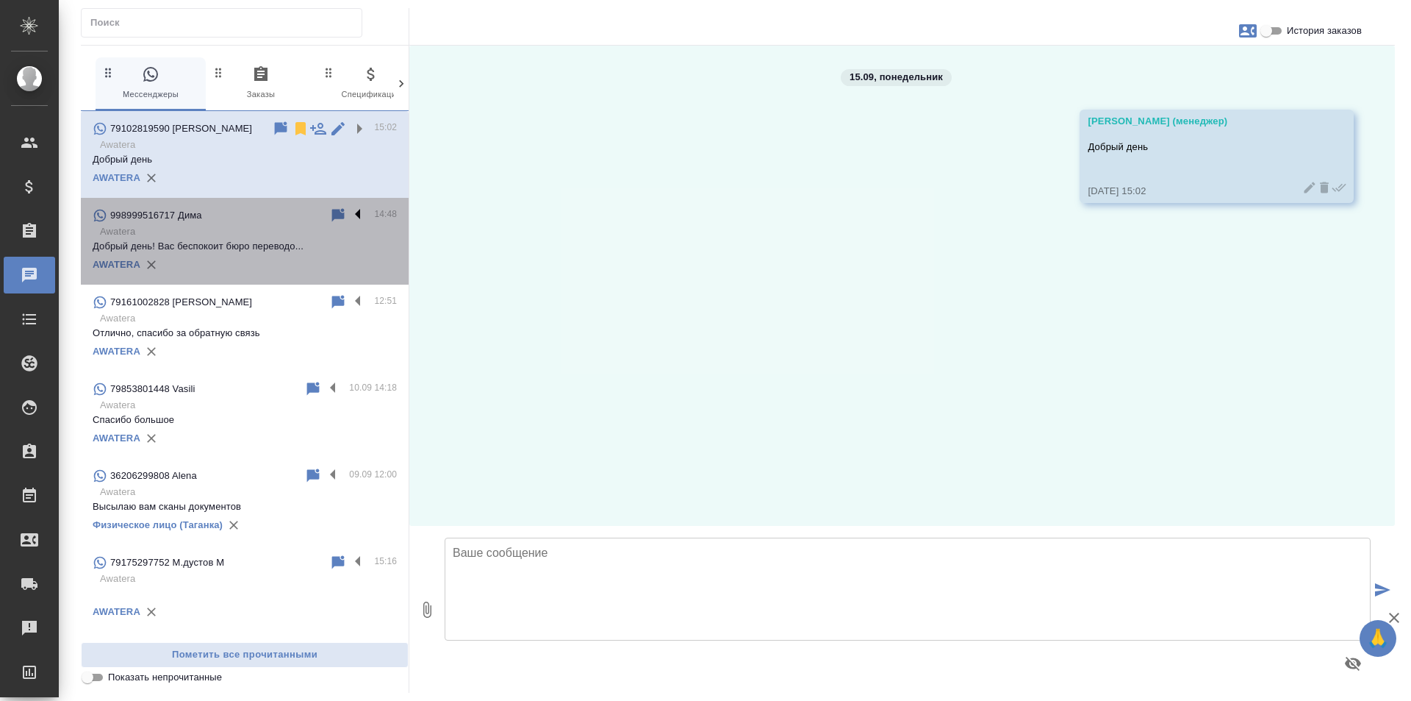
click at [350, 223] on label at bounding box center [361, 215] width 25 height 17
click at [0, 0] on input "checkbox" at bounding box center [0, 0] width 0 height 0
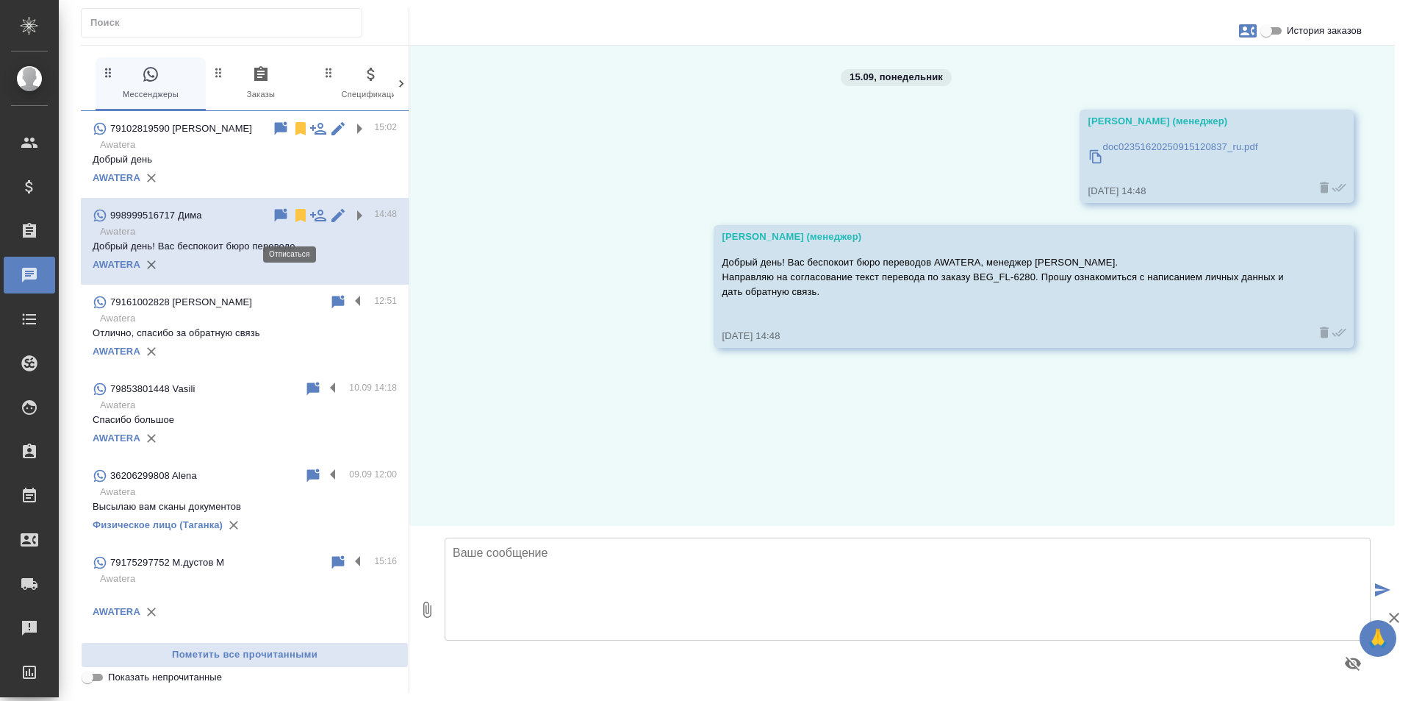
click at [295, 222] on icon at bounding box center [300, 215] width 10 height 13
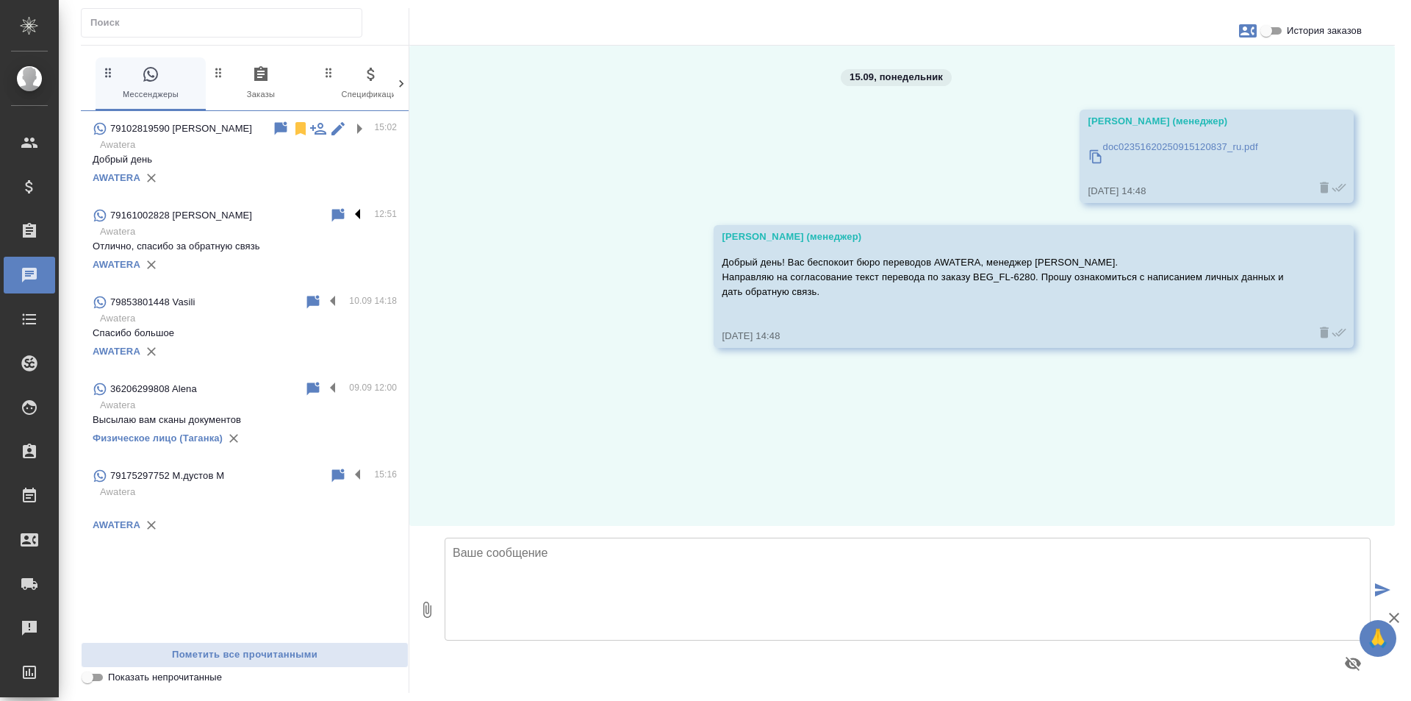
click at [368, 223] on label at bounding box center [361, 215] width 25 height 17
click at [0, 0] on input "checkbox" at bounding box center [0, 0] width 0 height 0
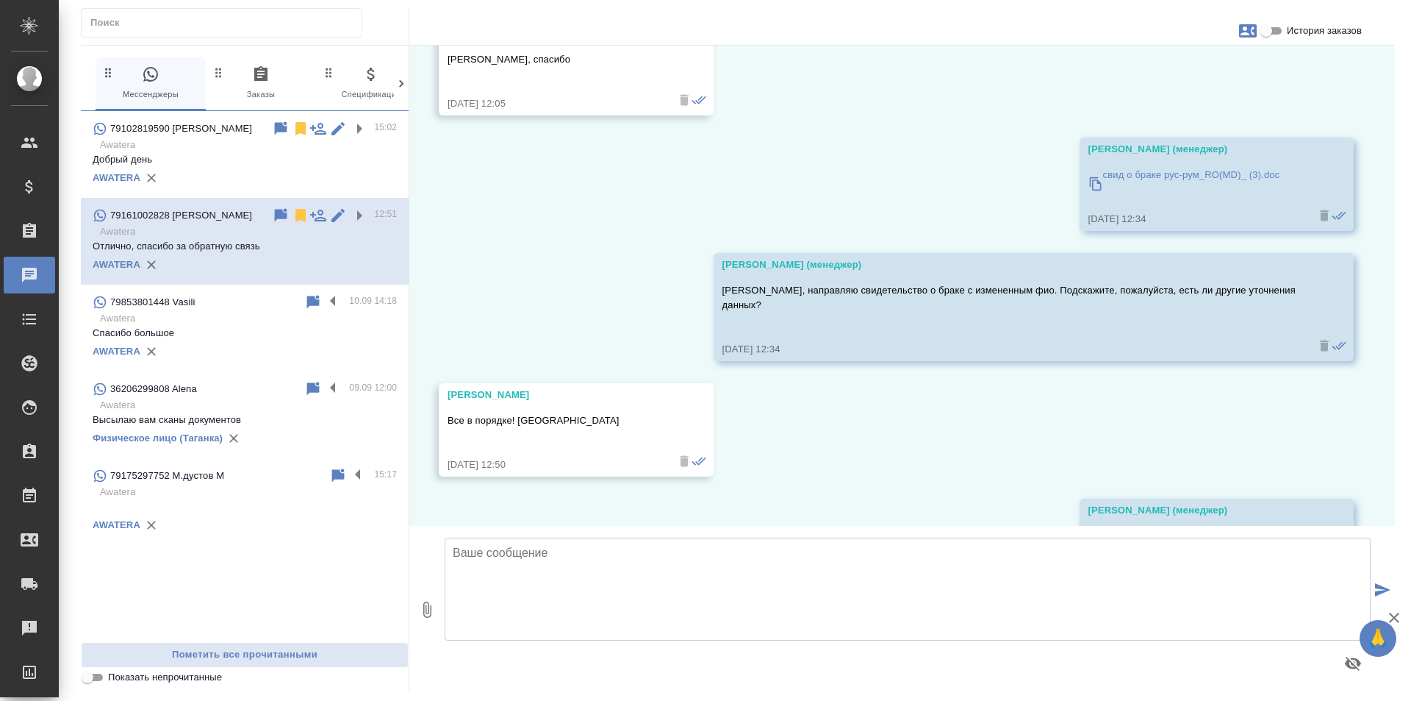
scroll to position [3193, 0]
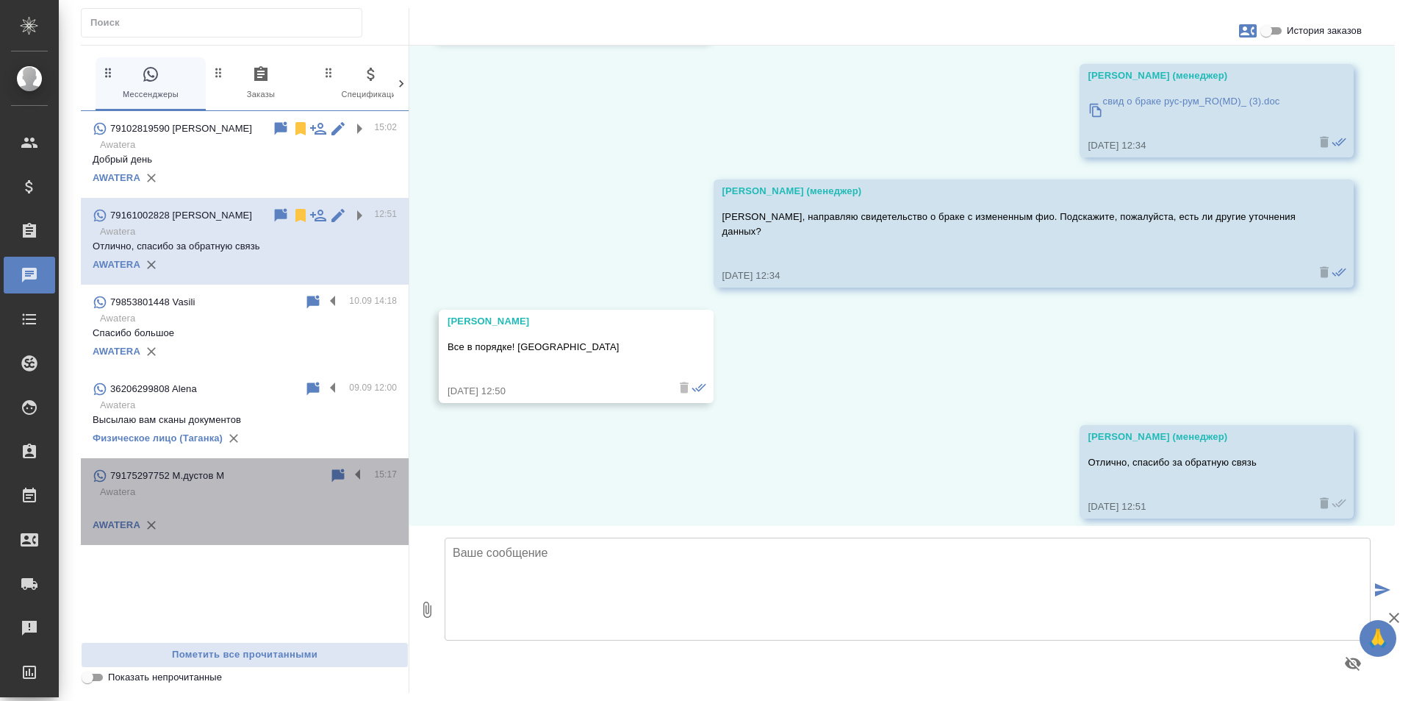
click at [290, 514] on p at bounding box center [245, 506] width 304 height 15
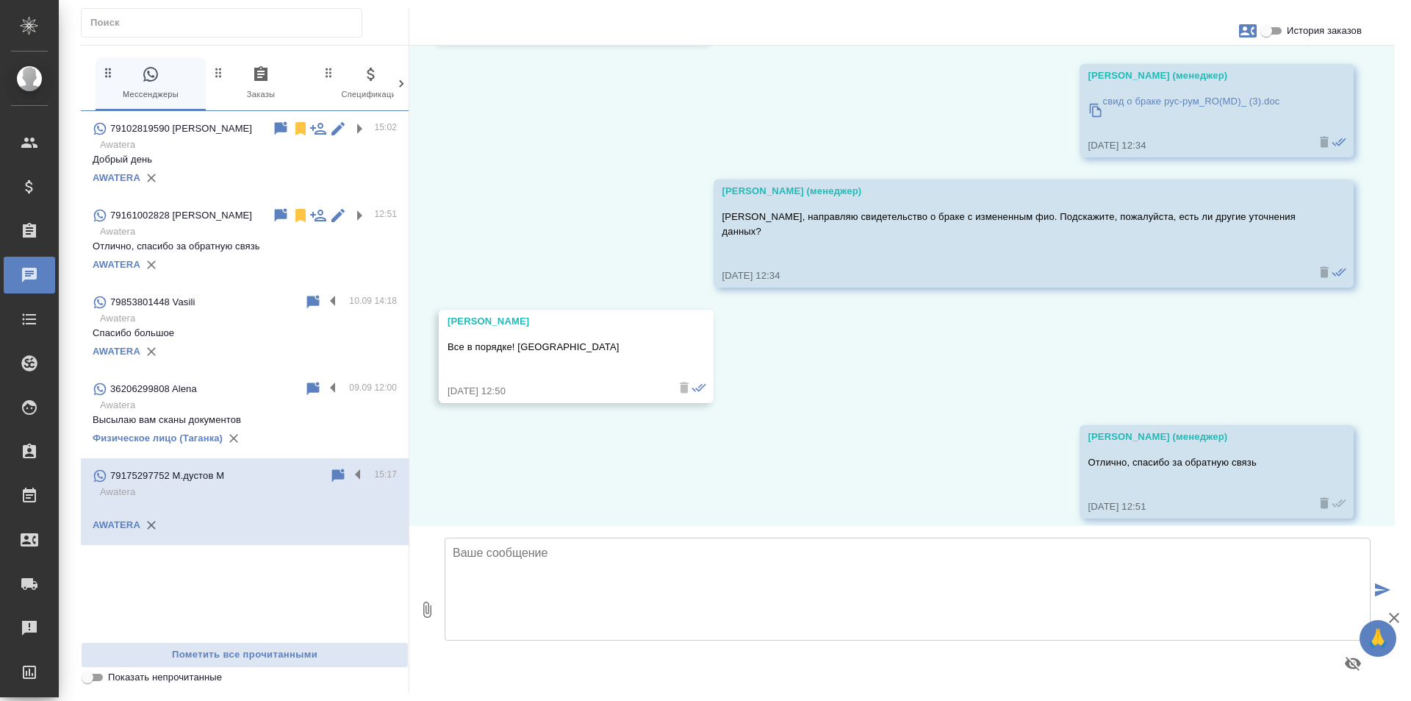
scroll to position [377, 0]
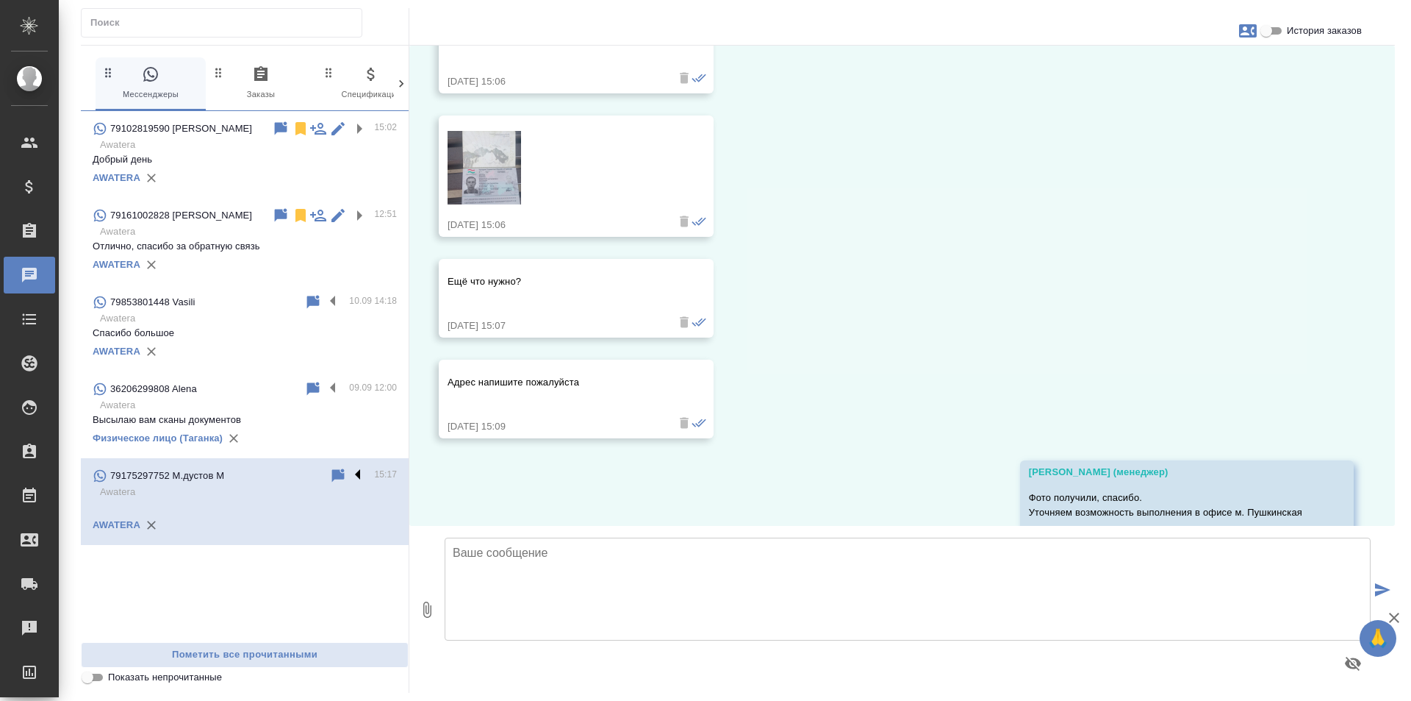
click at [357, 484] on label at bounding box center [361, 475] width 25 height 17
click at [0, 0] on input "checkbox" at bounding box center [0, 0] width 0 height 0
click at [298, 482] on icon at bounding box center [300, 475] width 10 height 13
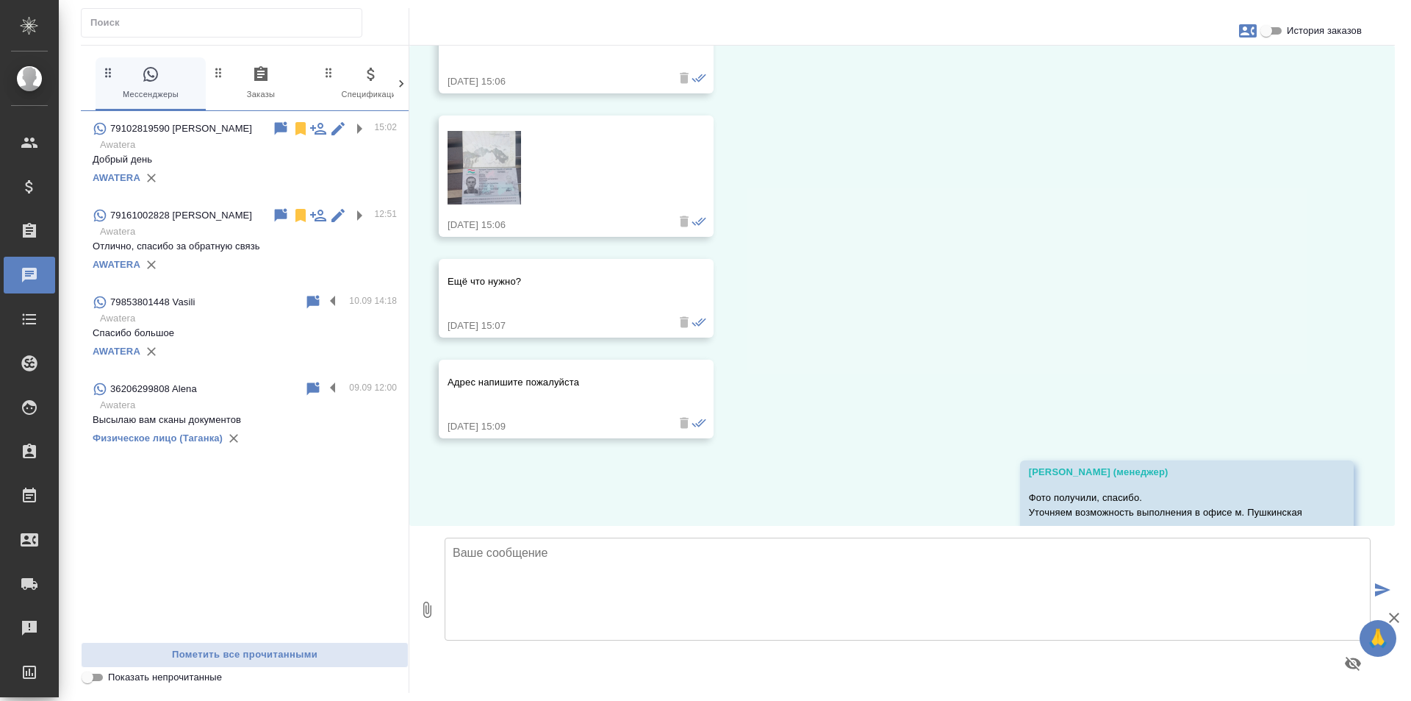
click at [310, 577] on div "79102819590 Валерий Александрович 15:02 Awatera Добрый день AWATERA 79161002828…" at bounding box center [245, 376] width 328 height 531
click at [273, 78] on span "0 Заказы" at bounding box center [261, 83] width 98 height 36
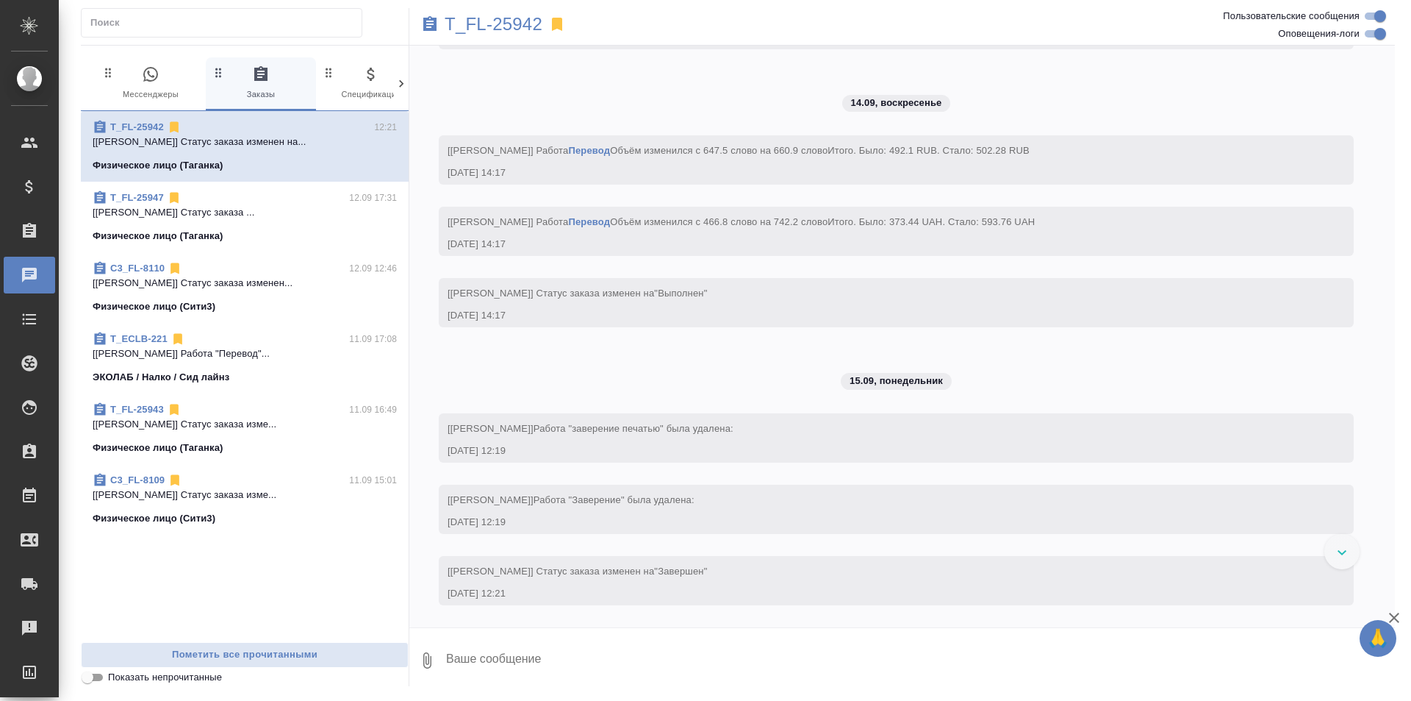
scroll to position [8761, 0]
click at [155, 63] on button "0 Мессенджеры" at bounding box center [151, 83] width 110 height 53
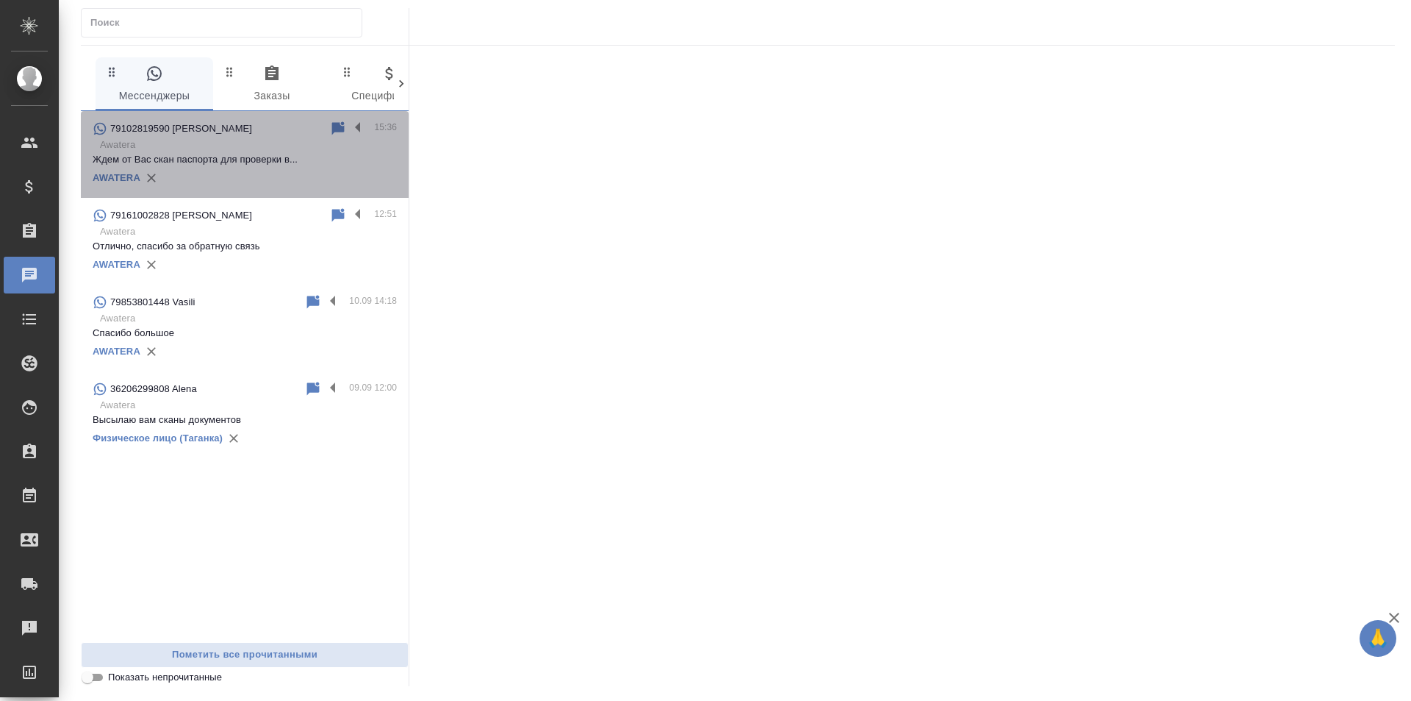
click at [294, 177] on div "AWATERA" at bounding box center [245, 178] width 304 height 22
